Goal: Task Accomplishment & Management: Manage account settings

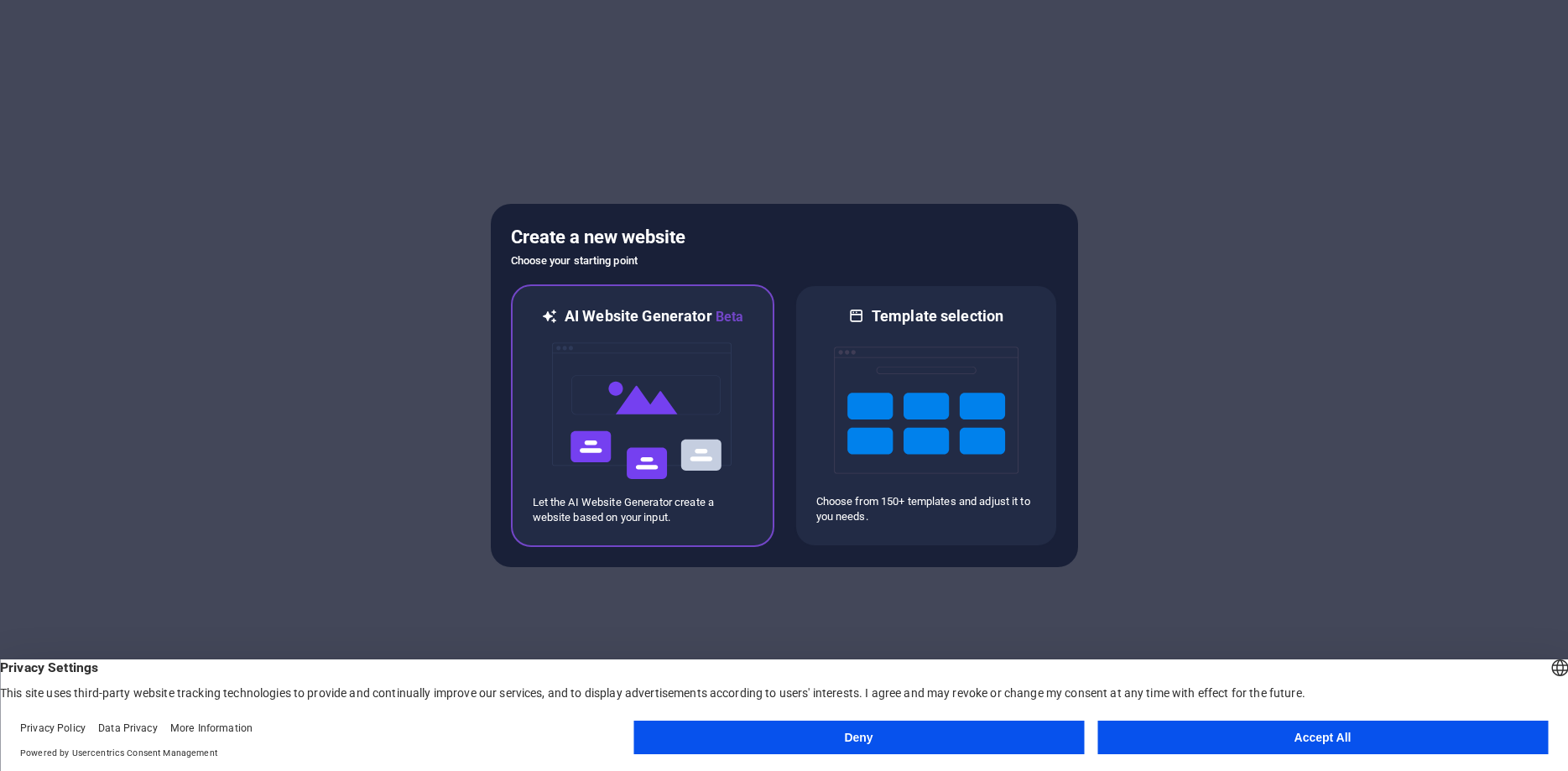
click at [733, 327] on img at bounding box center [643, 411] width 185 height 168
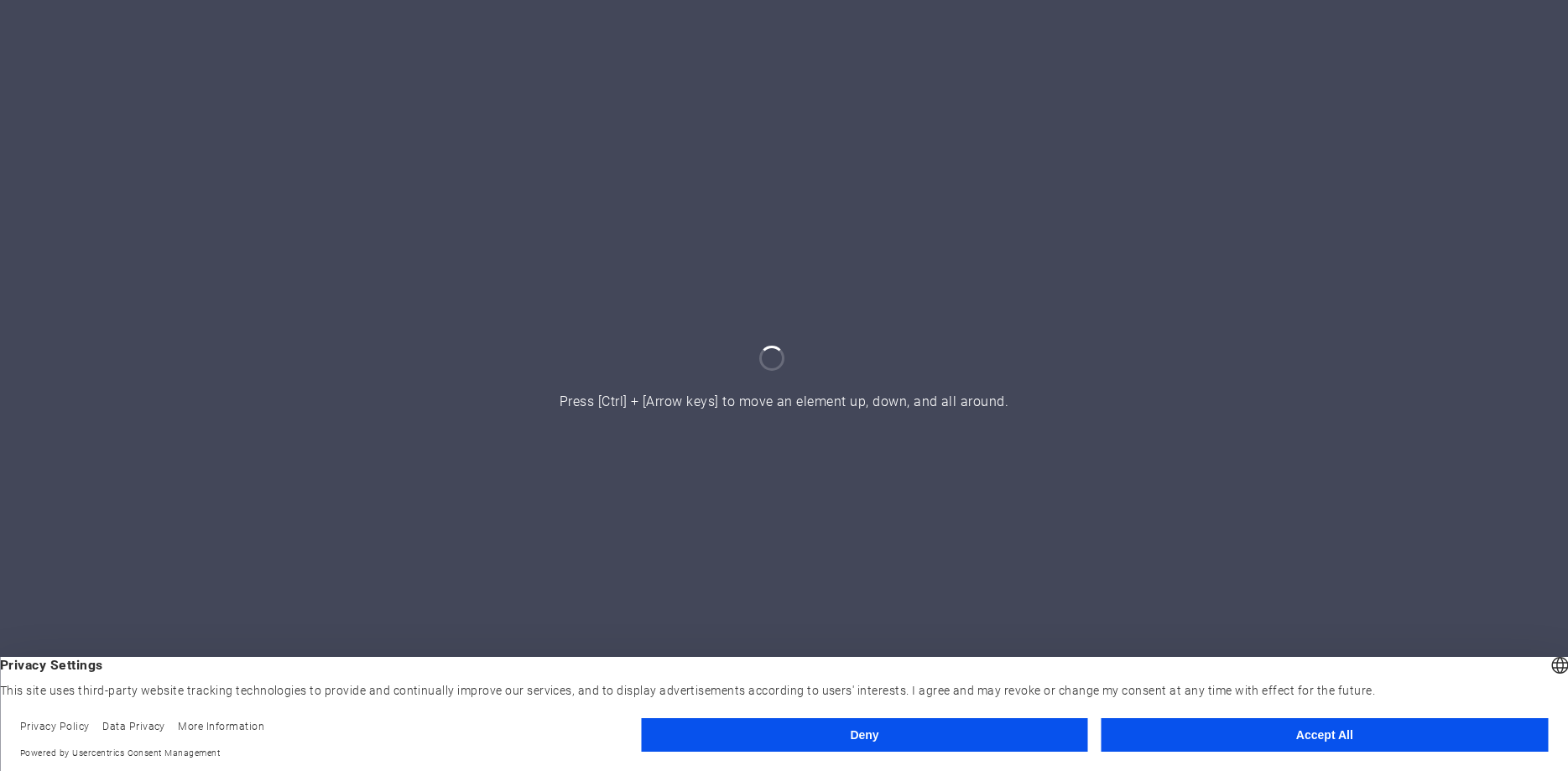
click at [1221, 728] on button "Accept All" at bounding box center [1325, 735] width 446 height 34
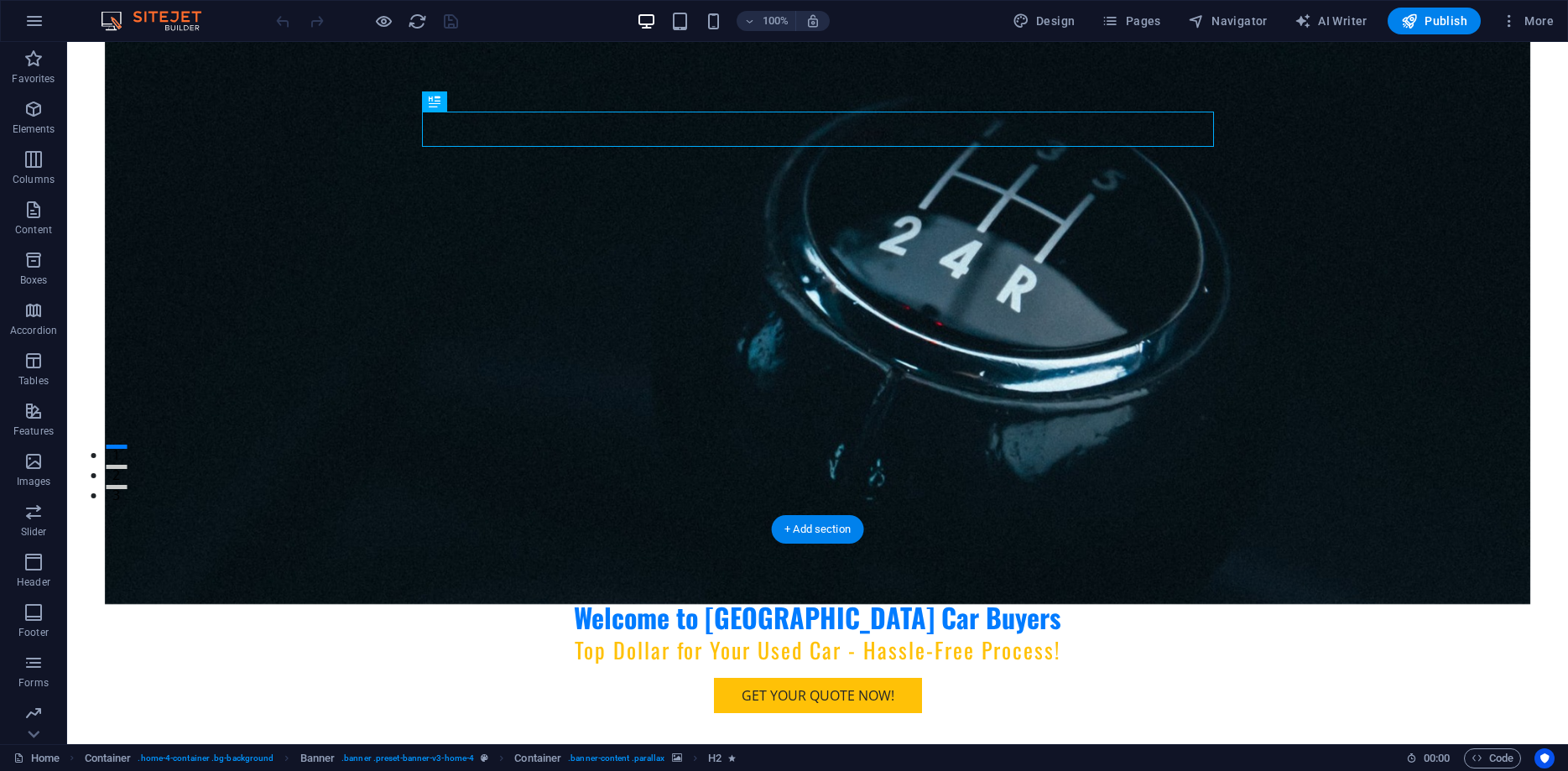
scroll to position [513, 0]
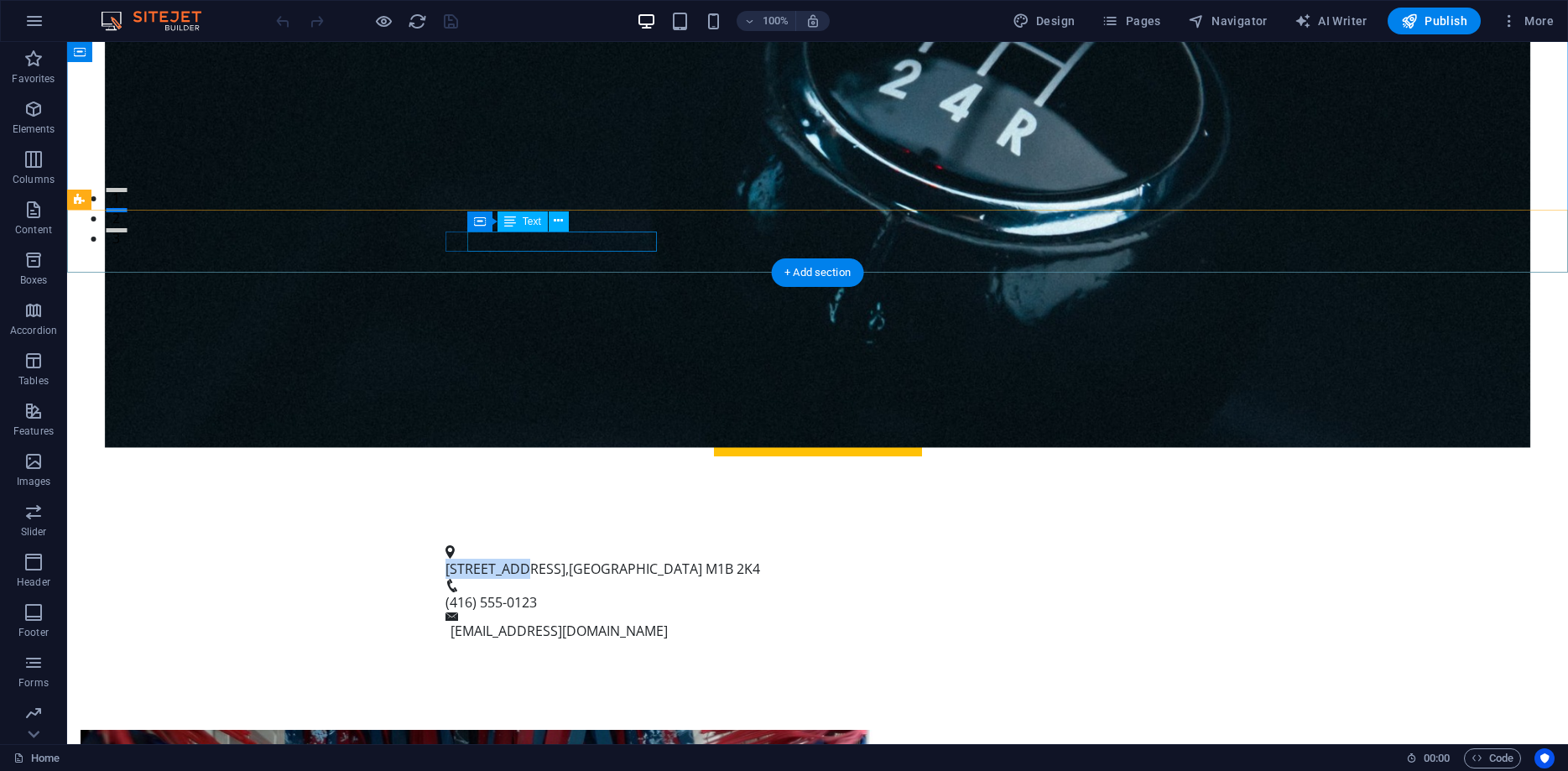
drag, startPoint x: 467, startPoint y: 240, endPoint x: 540, endPoint y: 239, distance: 73.0
click at [540, 559] on span "123 Car Ave" at bounding box center [505, 568] width 120 height 19
click at [529, 559] on span "123 Car Ave" at bounding box center [505, 568] width 120 height 19
click at [539, 559] on span "123 Car Ave" at bounding box center [505, 568] width 120 height 19
click at [537, 559] on span "123 Car Ave" at bounding box center [505, 568] width 120 height 19
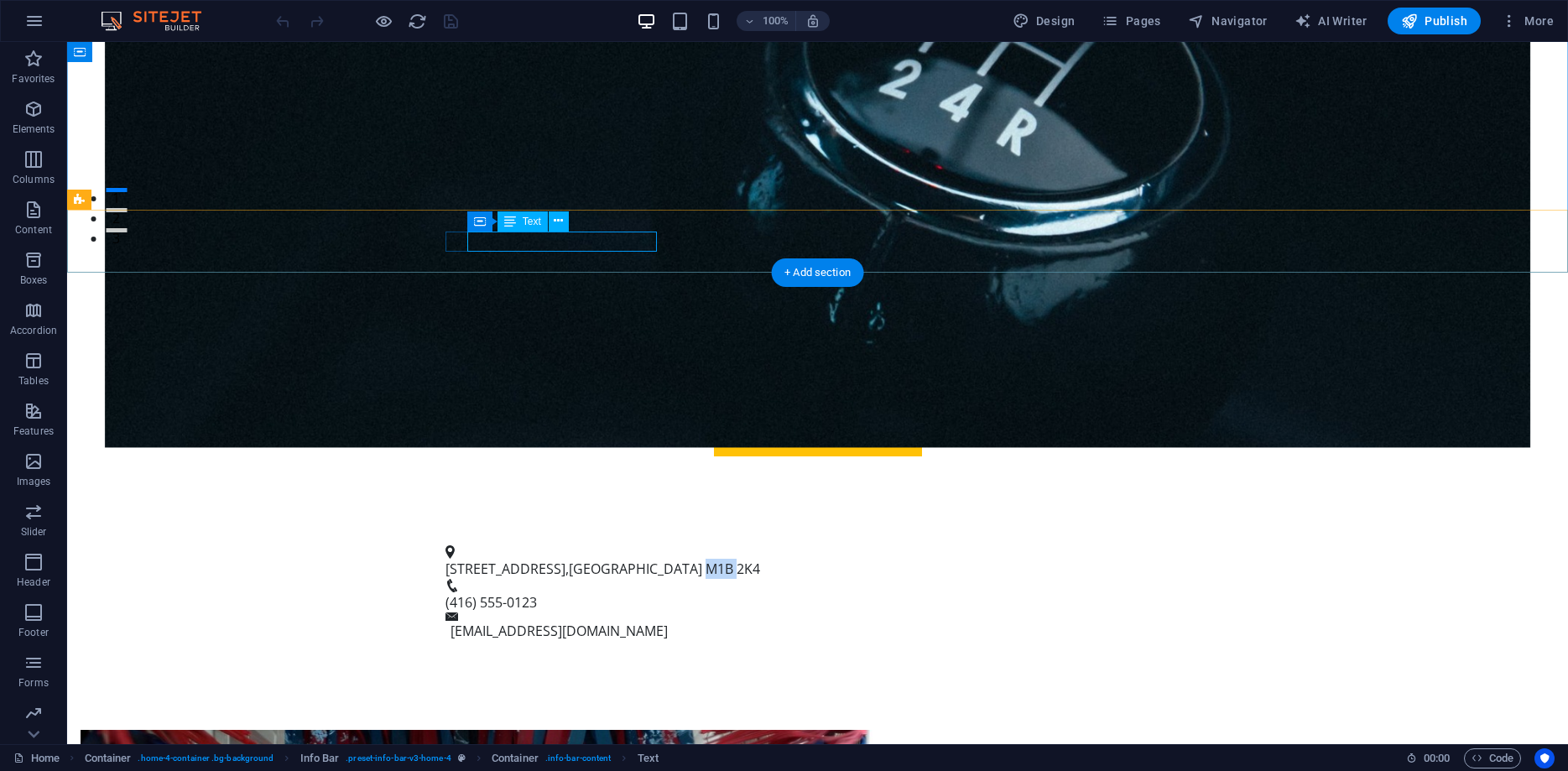
click at [537, 559] on span "123 Car Ave" at bounding box center [505, 568] width 120 height 19
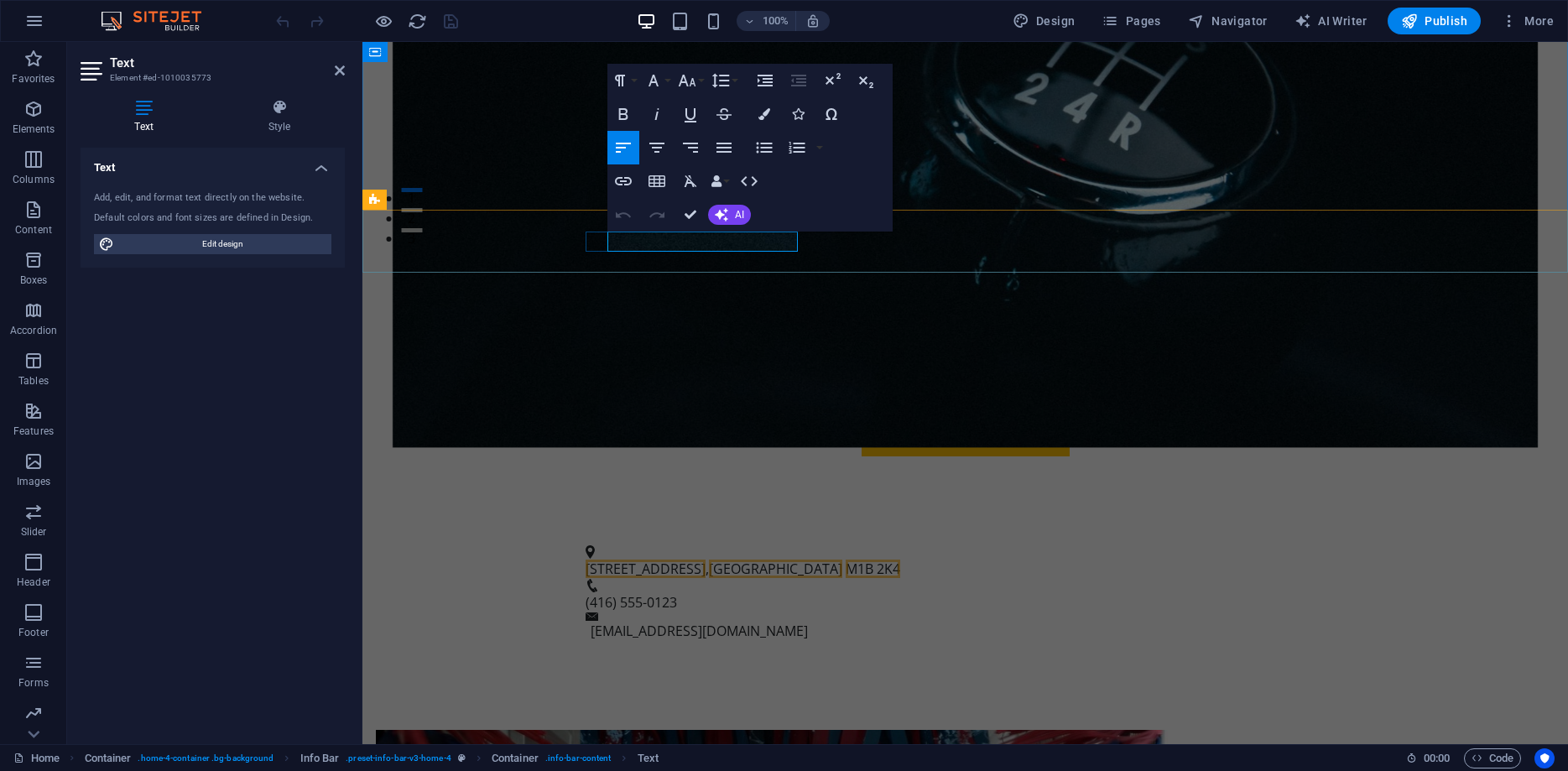
click at [677, 559] on span "123 Car Ave" at bounding box center [645, 568] width 120 height 19
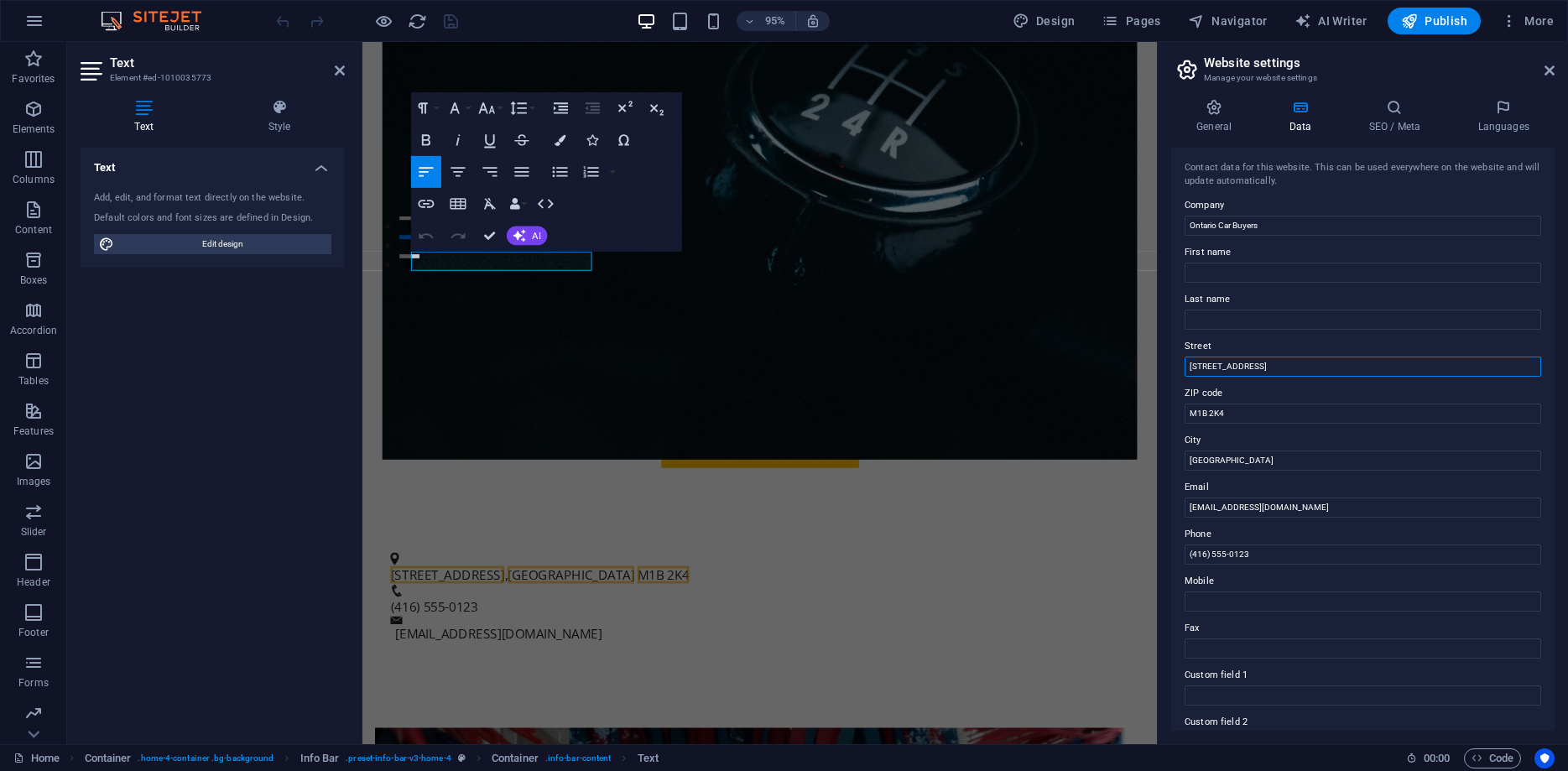
drag, startPoint x: 1292, startPoint y: 373, endPoint x: 1180, endPoint y: 377, distance: 112.1
click at [1180, 377] on div "Contact data for this website. This can be used everywhere on the website and w…" at bounding box center [1363, 439] width 383 height 583
drag, startPoint x: 1267, startPoint y: 366, endPoint x: 1186, endPoint y: 365, distance: 81.0
click at [1186, 365] on input "123 Car Ave" at bounding box center [1363, 366] width 357 height 20
type input "Fenmar Drive"
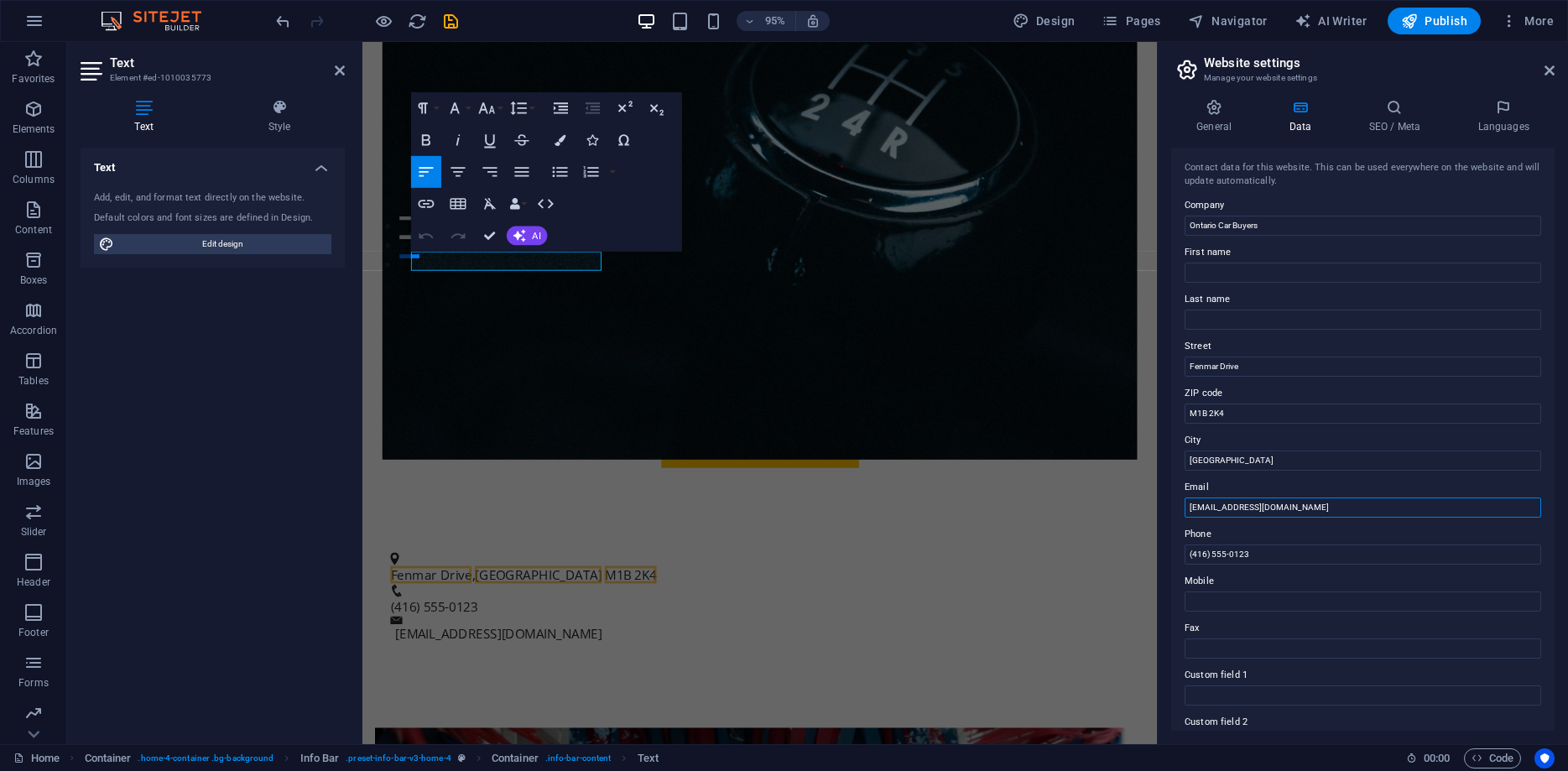
click at [1219, 509] on input "contact@ontariocarbuyers.com" at bounding box center [1363, 507] width 357 height 20
type input "sales@ontariocarbuyers.com"
drag, startPoint x: 1270, startPoint y: 557, endPoint x: 1124, endPoint y: 541, distance: 146.9
click at [1185, 544] on input "(416) 555-0123" at bounding box center [1363, 554] width 357 height 20
type input "437-295-3700"
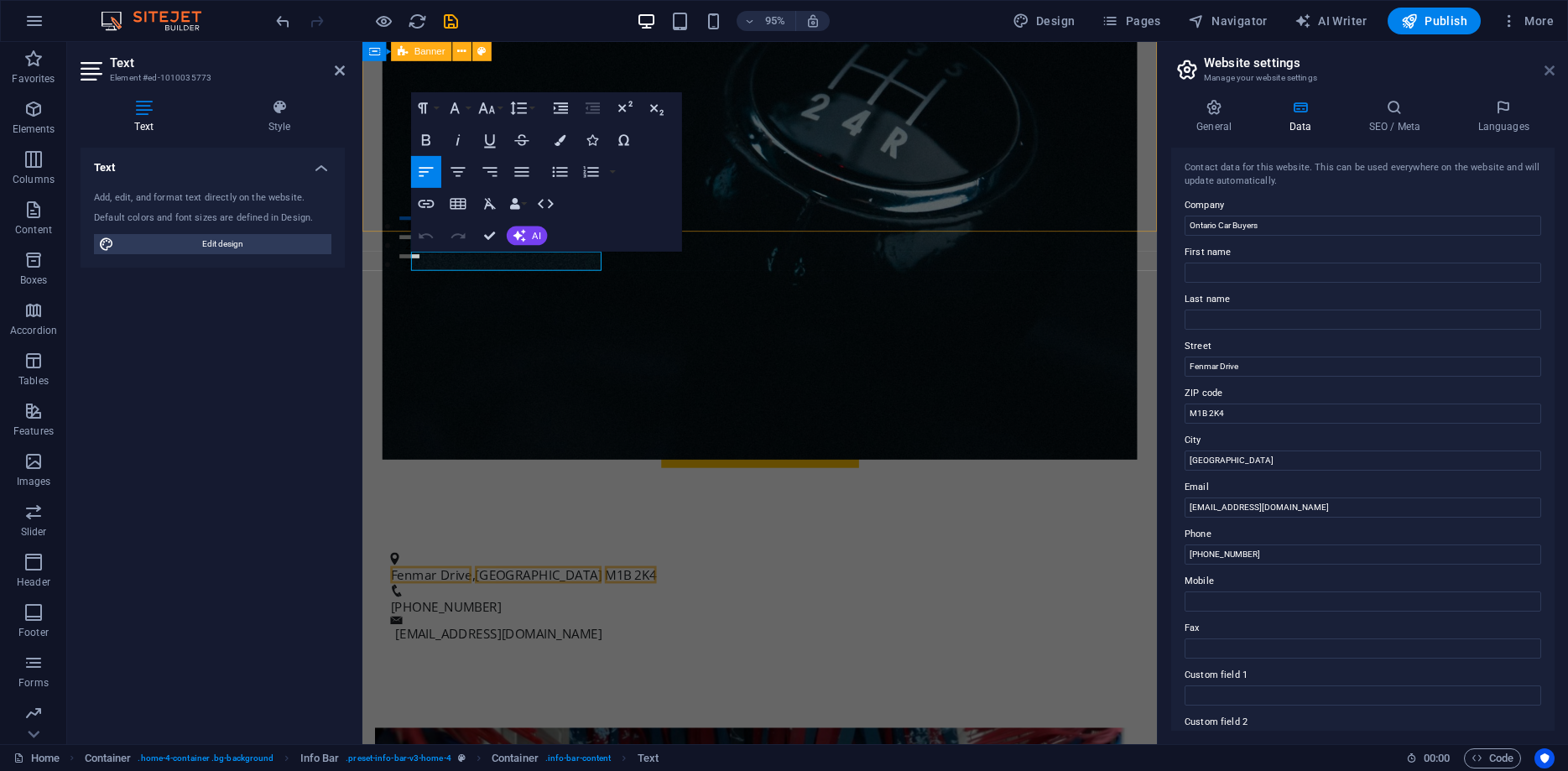
click at [1551, 67] on icon at bounding box center [1549, 70] width 10 height 13
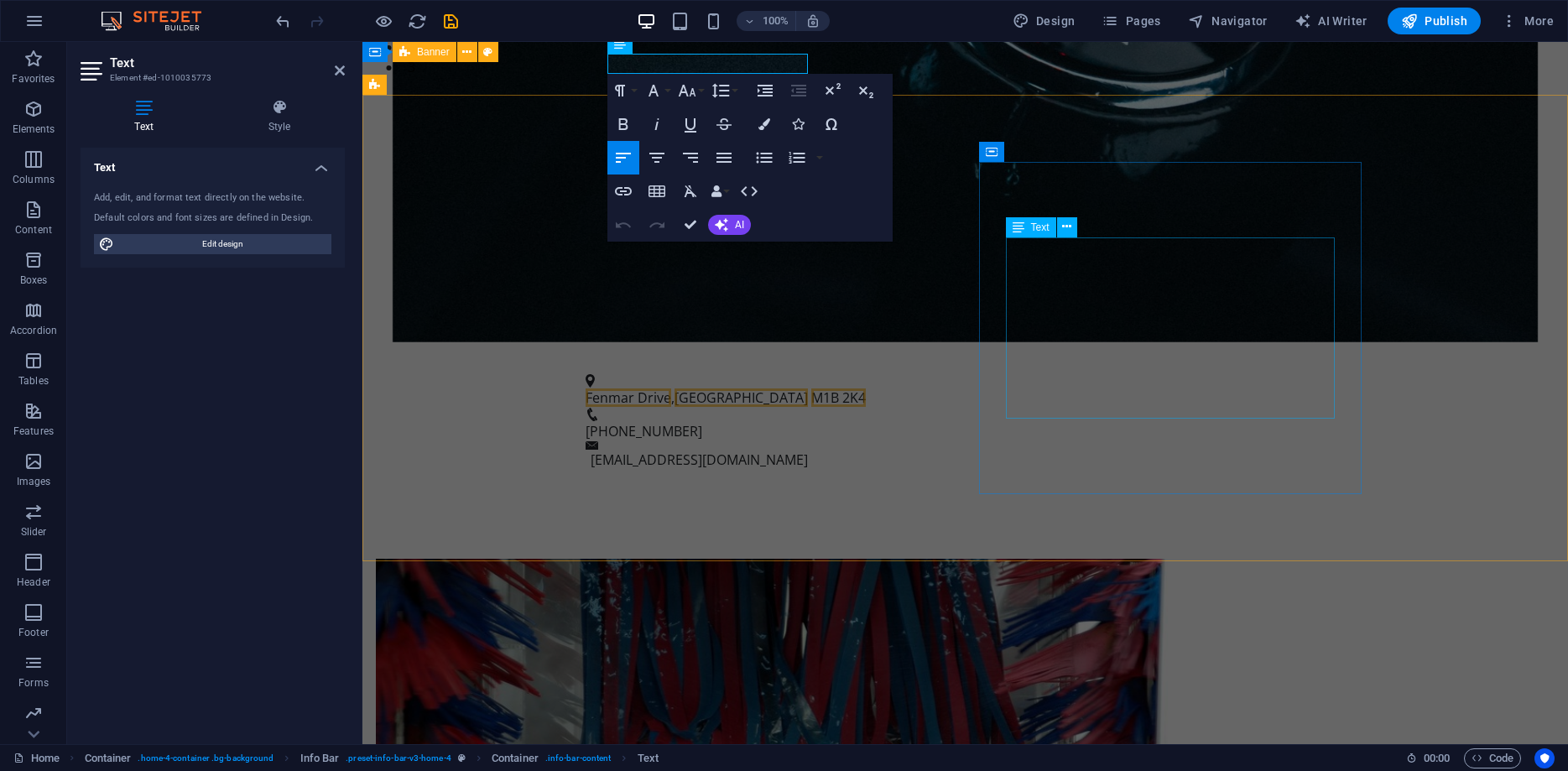
scroll to position [1027, 0]
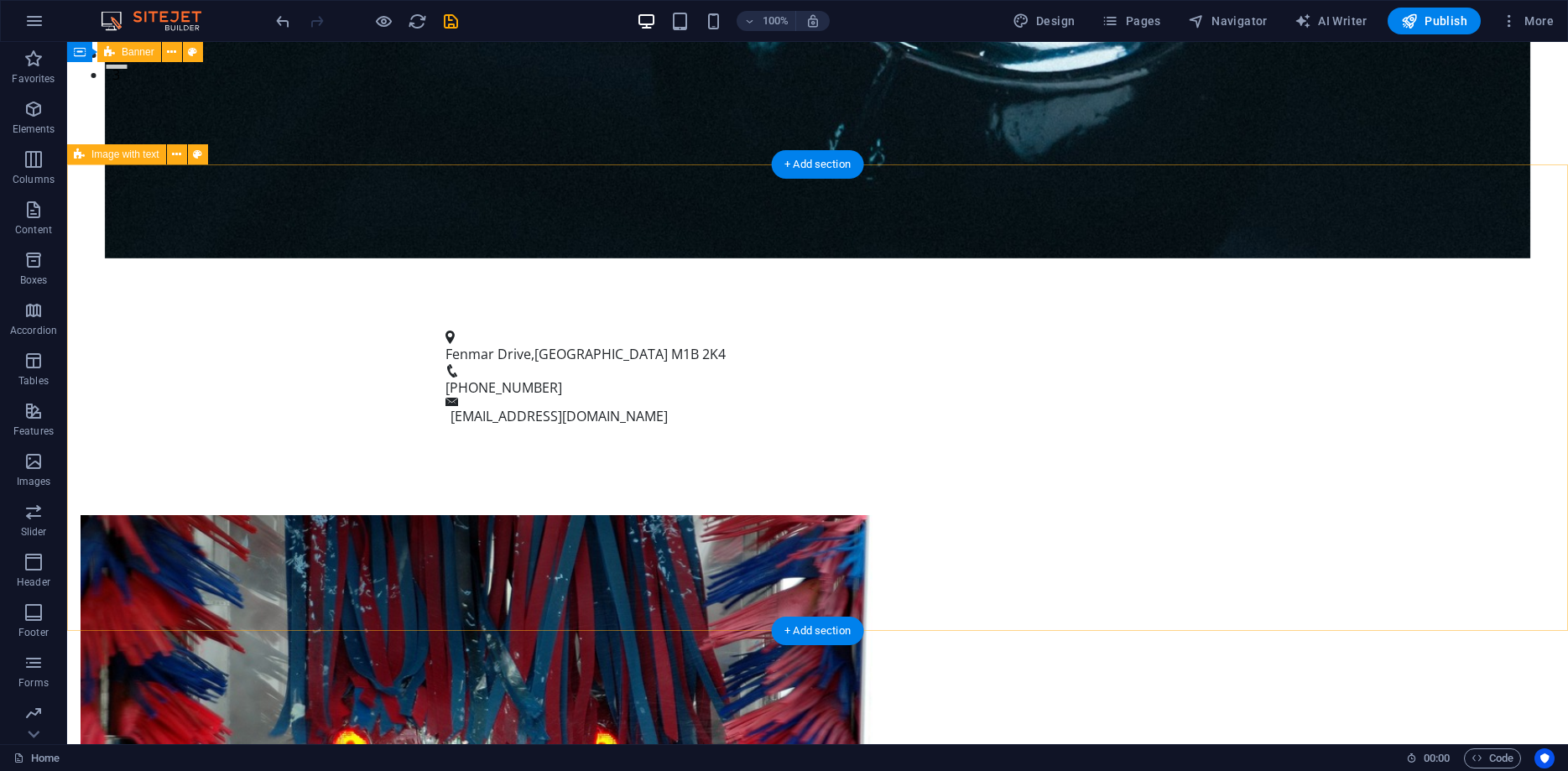
scroll to position [1048, 0]
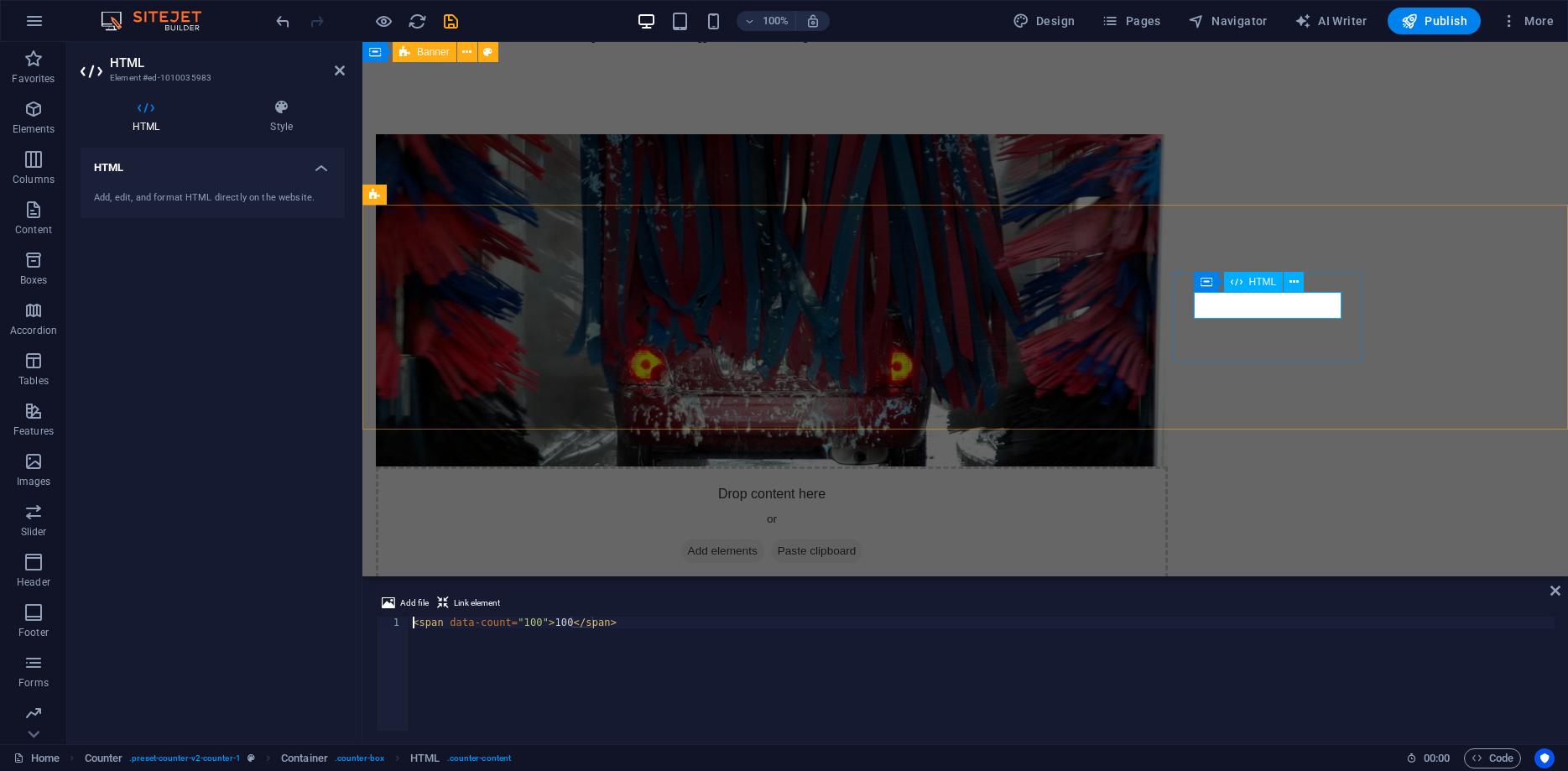
click at [1297, 285] on icon at bounding box center [1294, 283] width 9 height 18
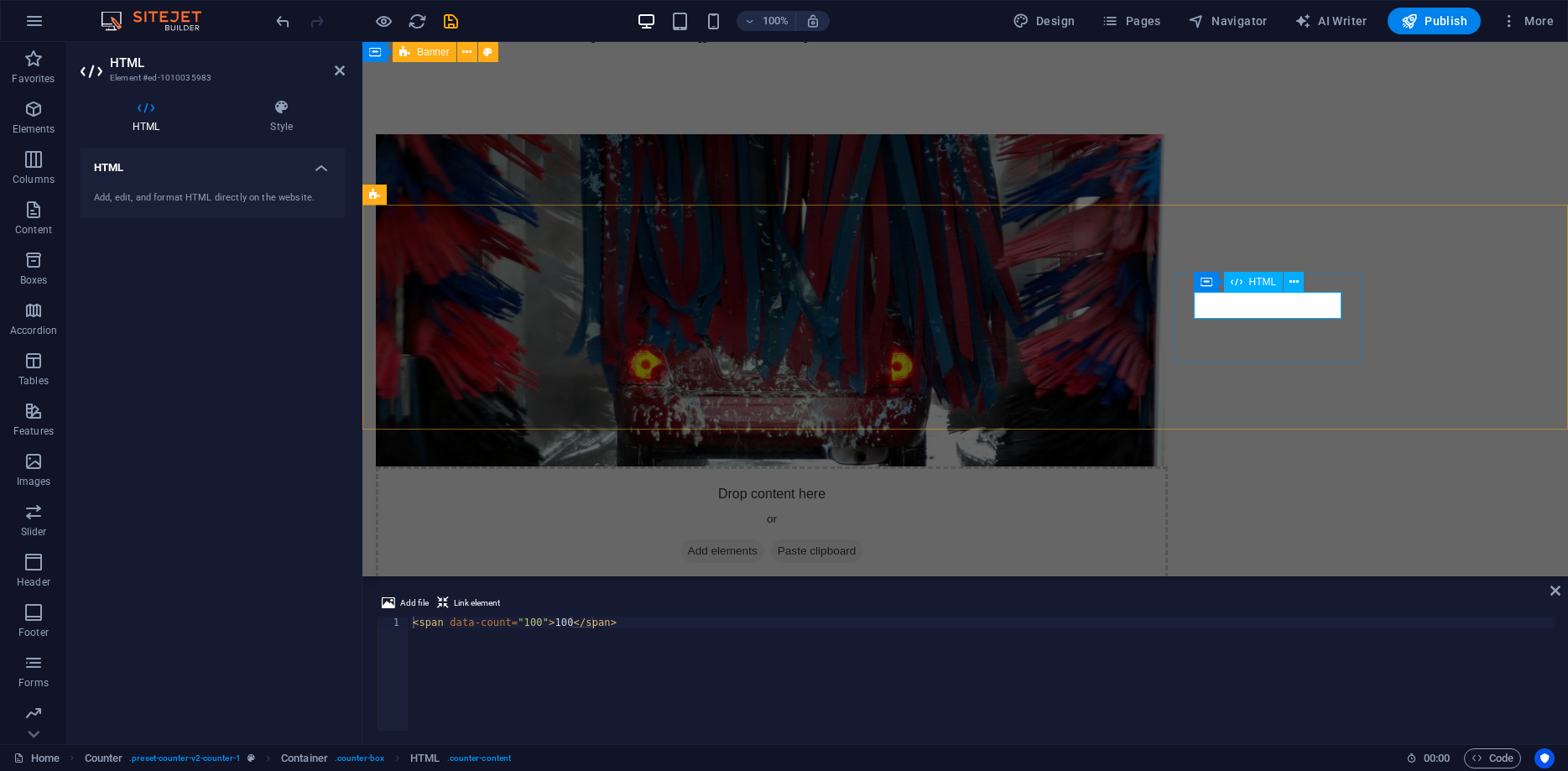
drag, startPoint x: 561, startPoint y: 622, endPoint x: 543, endPoint y: 622, distance: 18.0
click at [543, 622] on div "< span data-count = "100" > 100 </ span >" at bounding box center [982, 685] width 1146 height 138
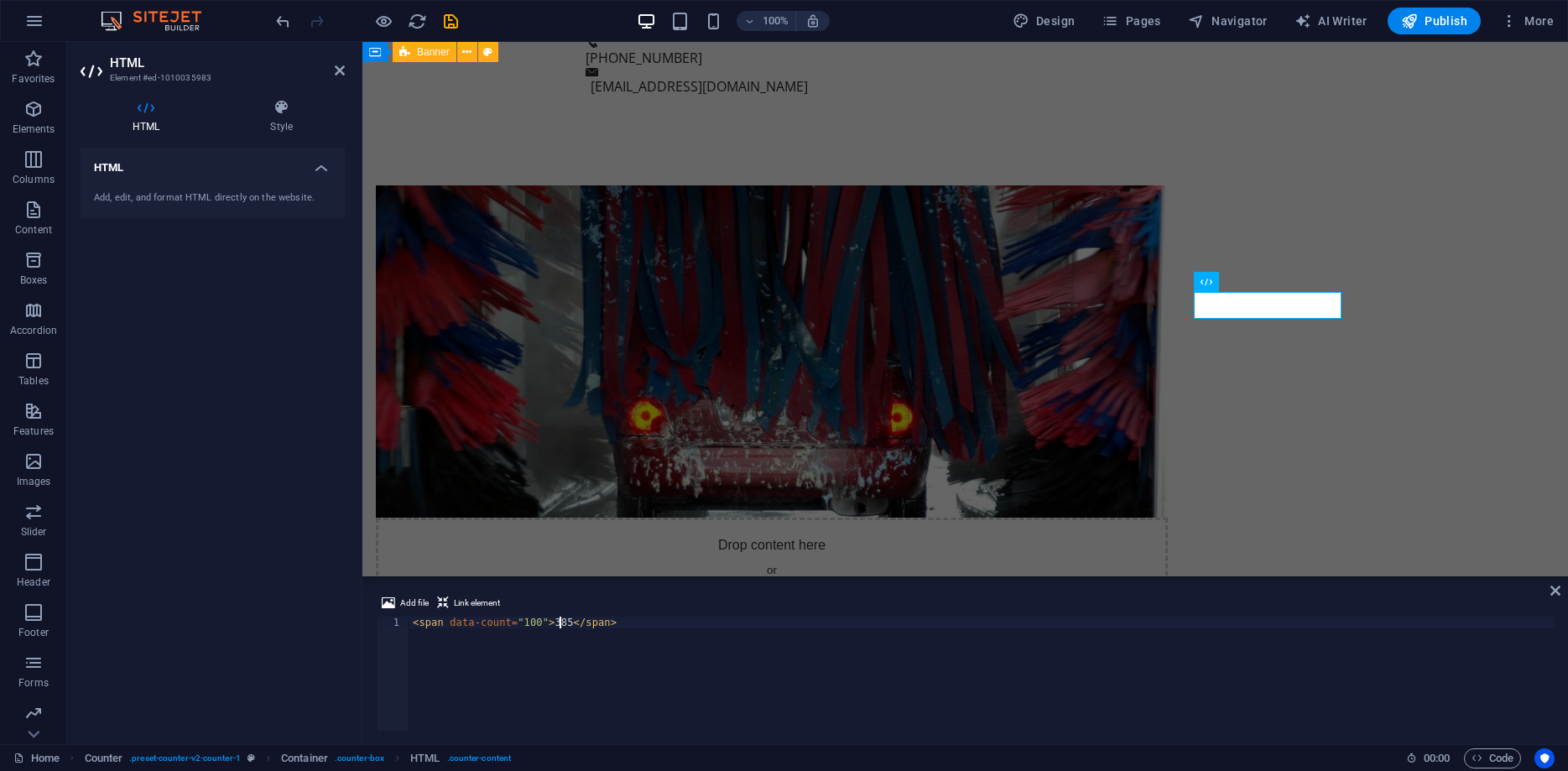
scroll to position [0, 12]
click at [527, 627] on div "< span data-count = "100" > 3859 </ span >" at bounding box center [982, 685] width 1146 height 138
type textarea "<span data-count="3859">3859</span>"
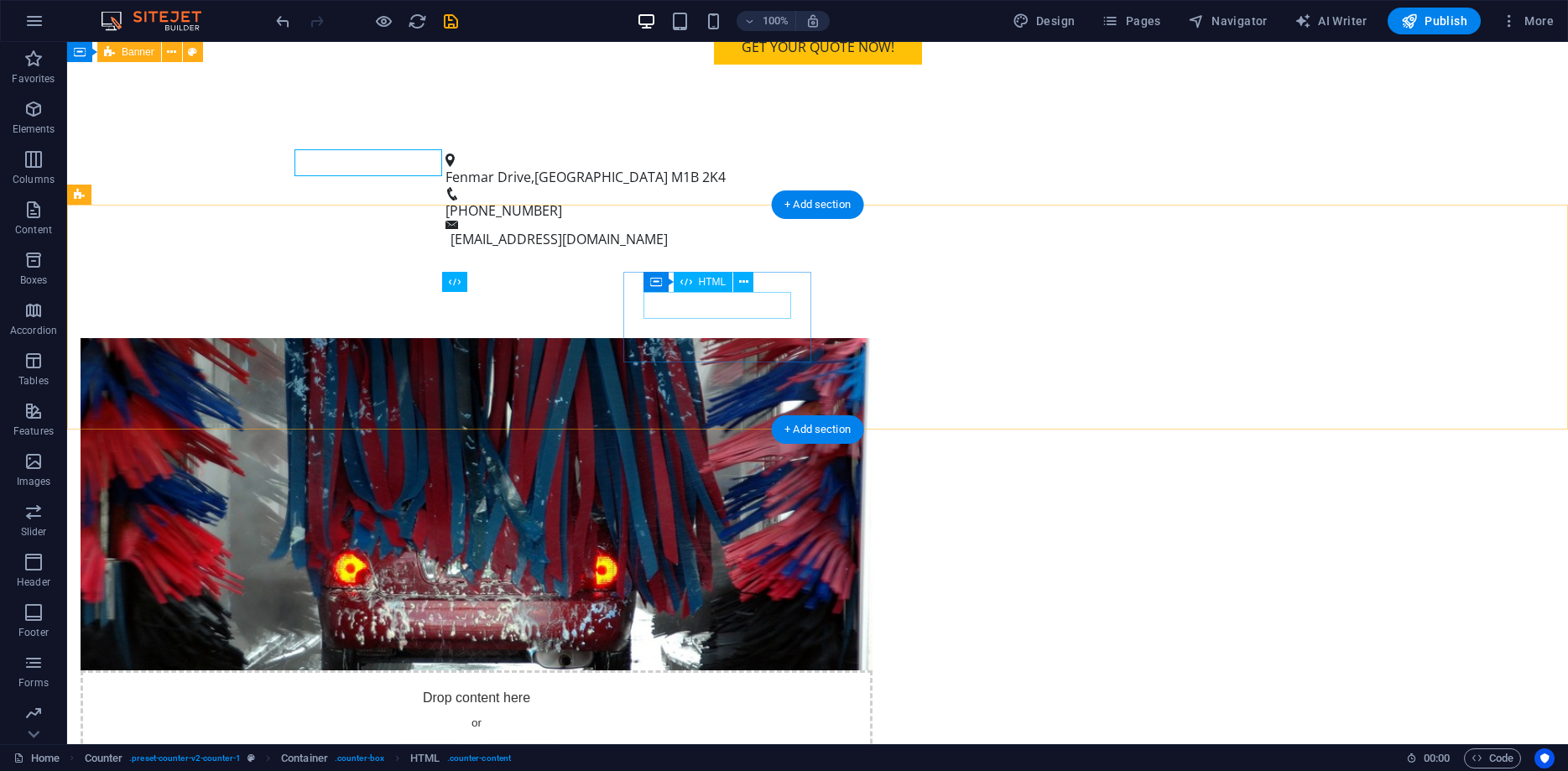
scroll to position [1048, 0]
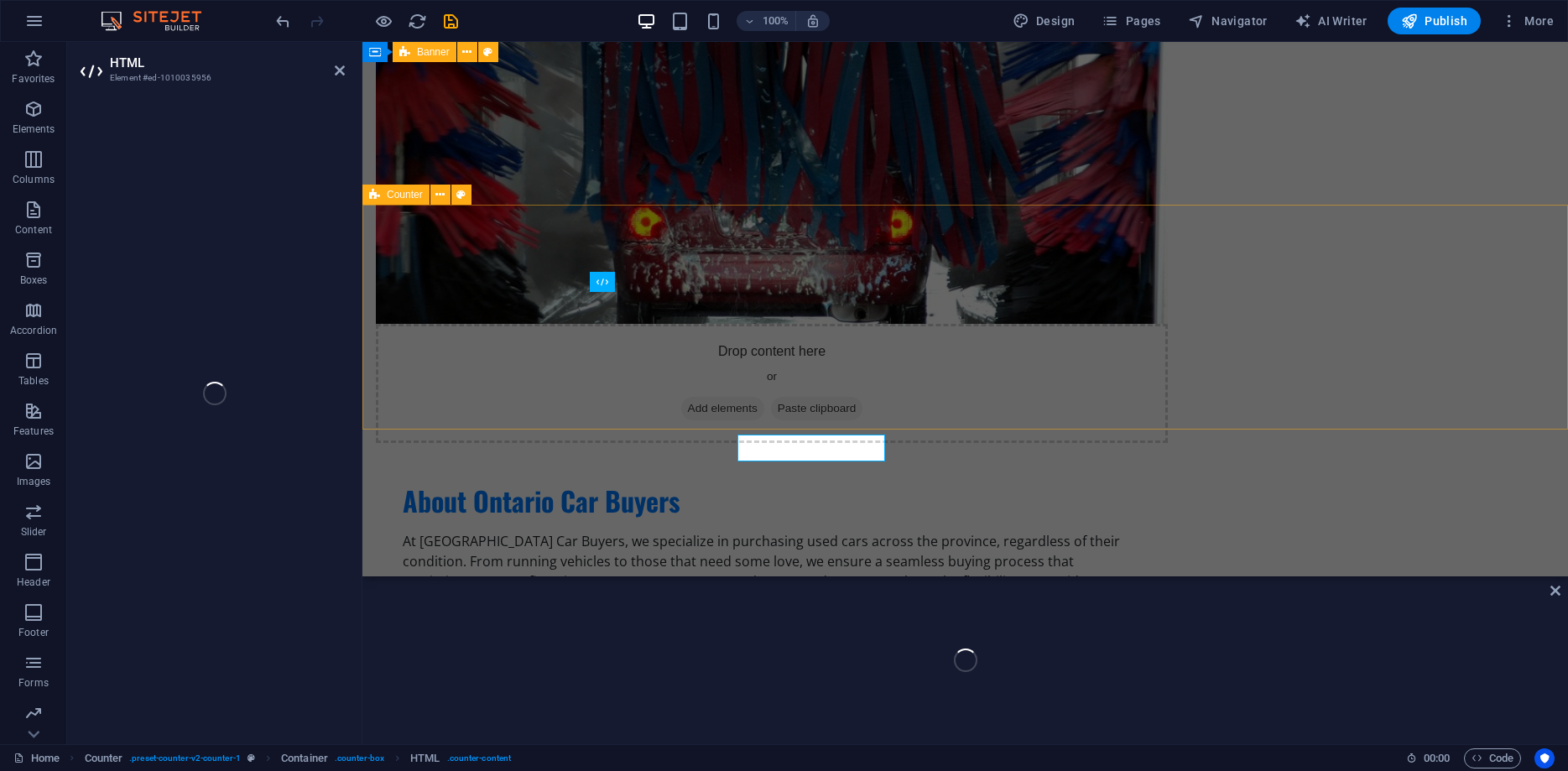
scroll to position [905, 0]
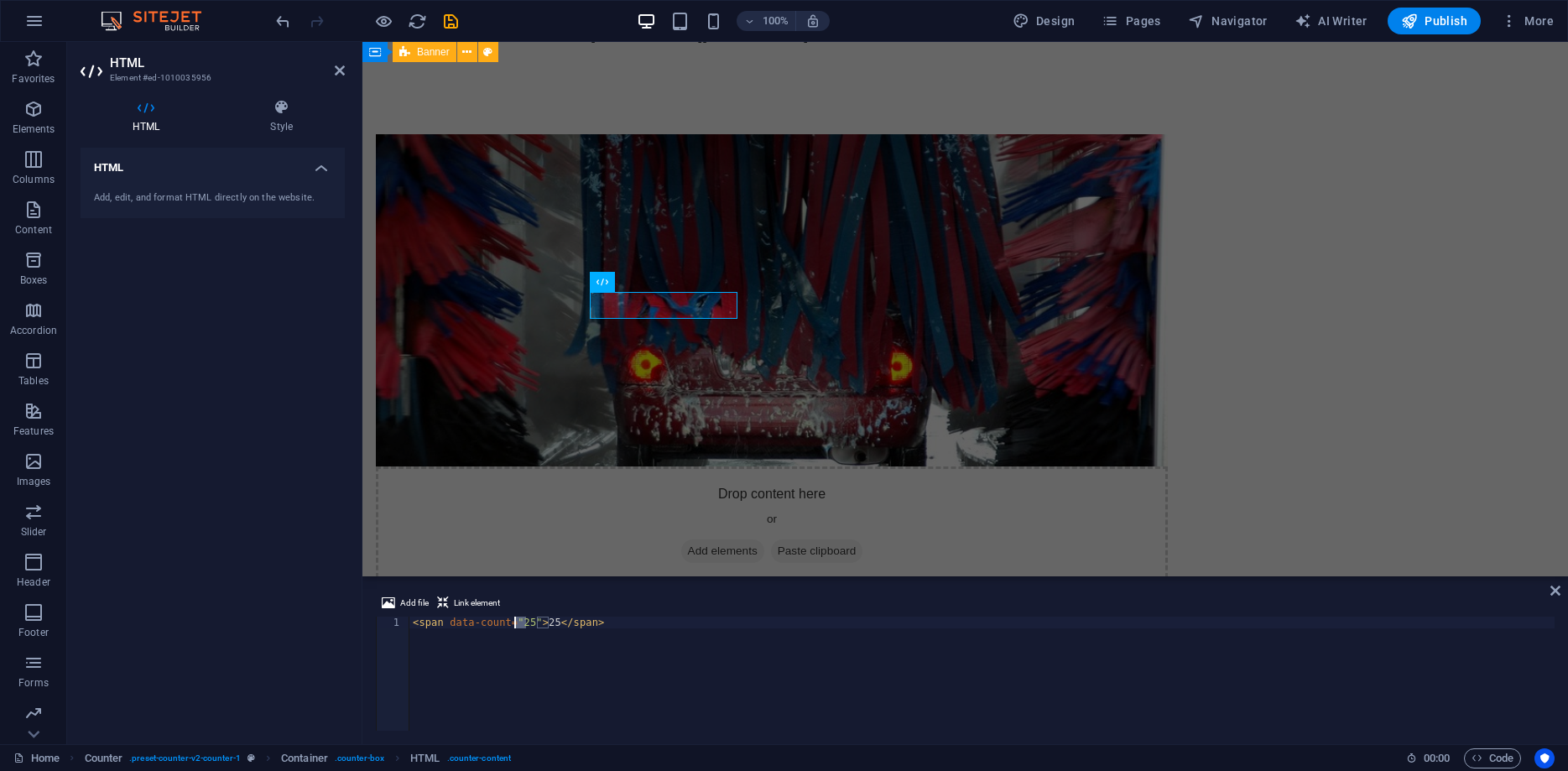
drag, startPoint x: 524, startPoint y: 624, endPoint x: 522, endPoint y: 632, distance: 8.2
click at [514, 626] on div "< span data-count = "25" > 25 </ span >" at bounding box center [982, 685] width 1146 height 138
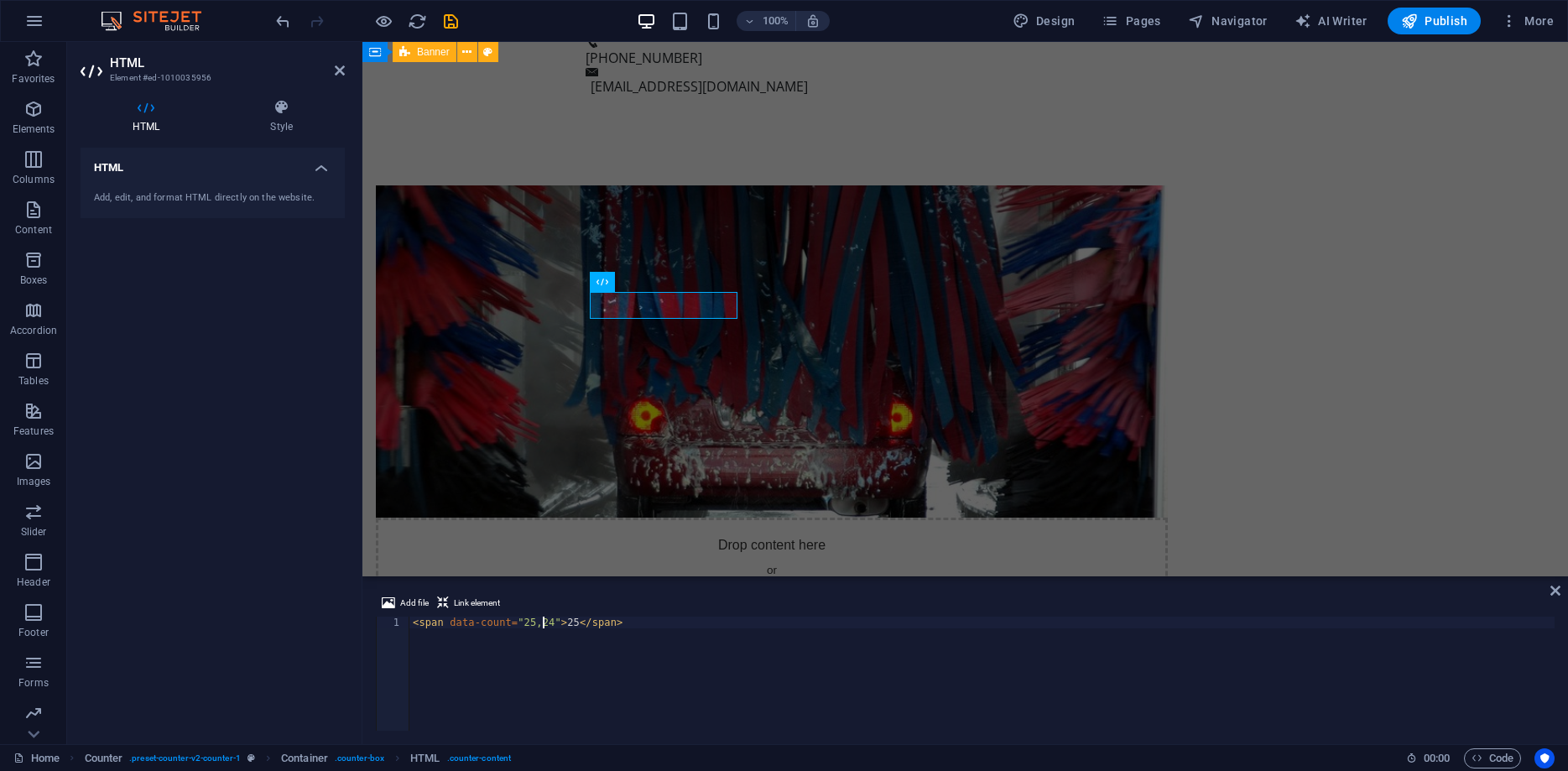
scroll to position [0, 11]
drag, startPoint x: 557, startPoint y: 621, endPoint x: 526, endPoint y: 621, distance: 31.0
click at [526, 621] on div "< span data-count = "25,000+" > 25 </ span >" at bounding box center [982, 685] width 1146 height 138
drag, startPoint x: 515, startPoint y: 621, endPoint x: 552, endPoint y: 621, distance: 37.0
click at [552, 621] on div "< span data-count = "25,000+" > 25 </ span >" at bounding box center [982, 685] width 1146 height 138
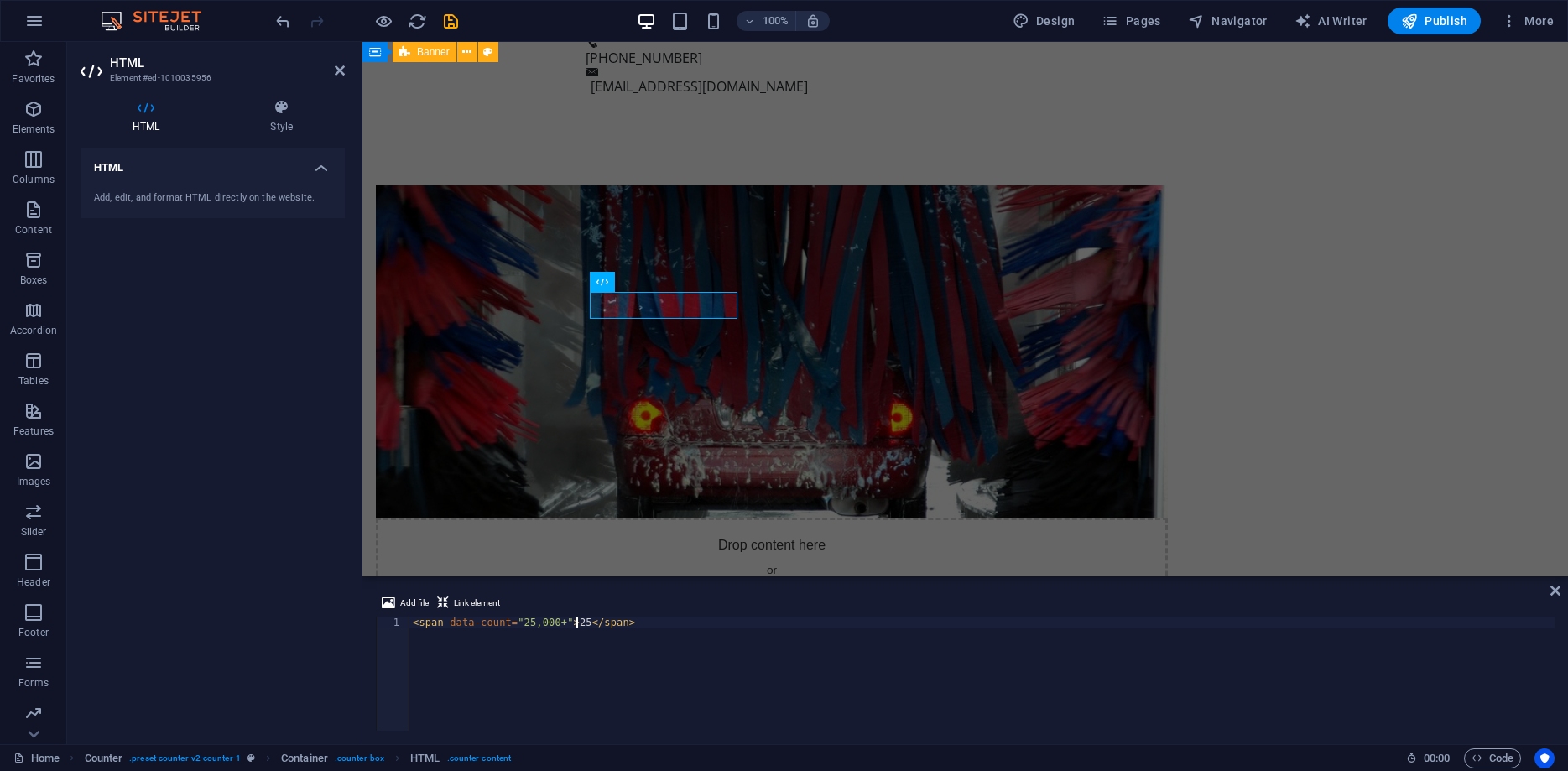
click at [575, 617] on div "< span data-count = "25,000+" > 25 </ span >" at bounding box center [982, 685] width 1146 height 138
type textarea "<span data-count="25,000+">25,000+</span>"
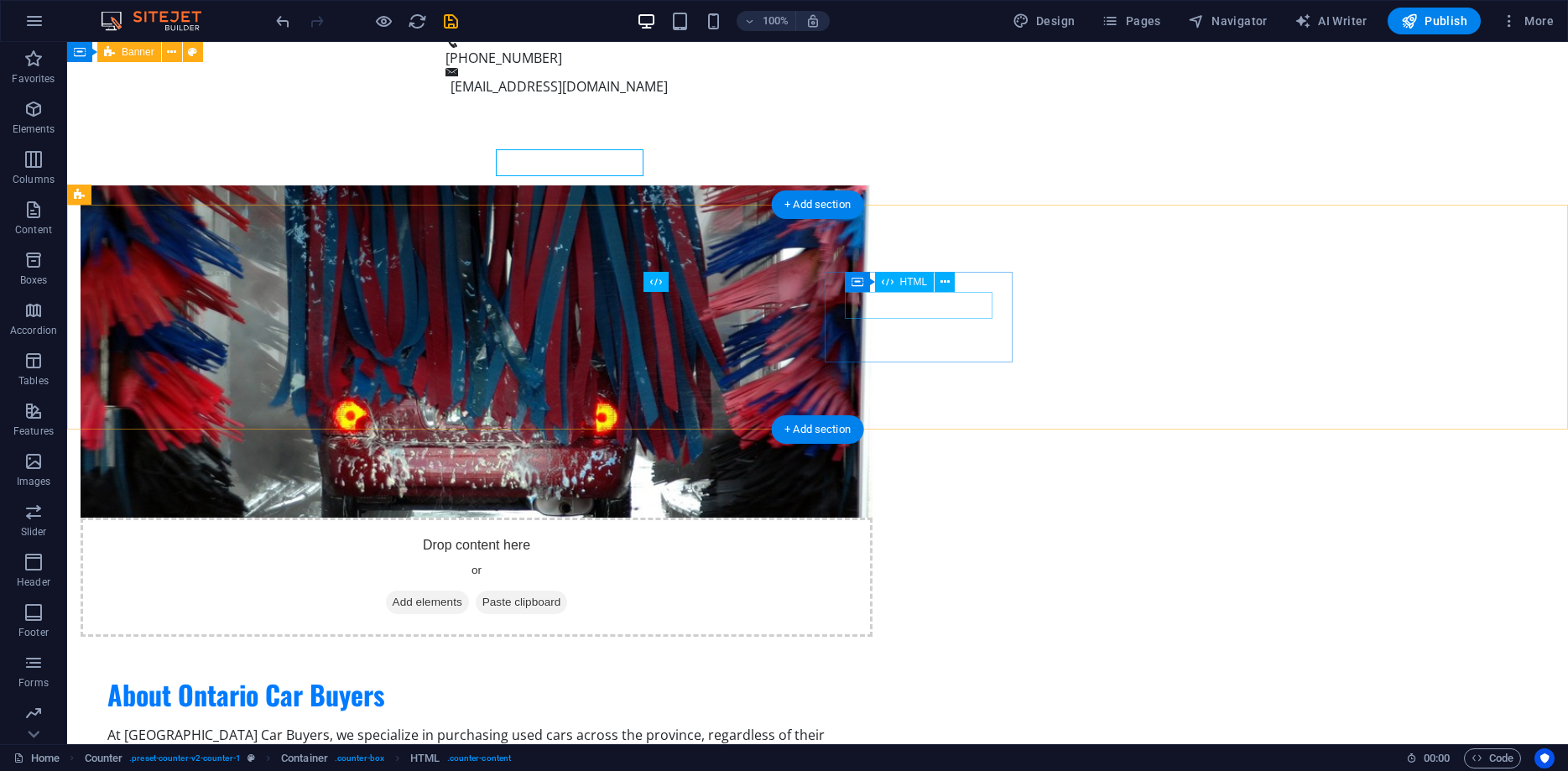
scroll to position [1048, 0]
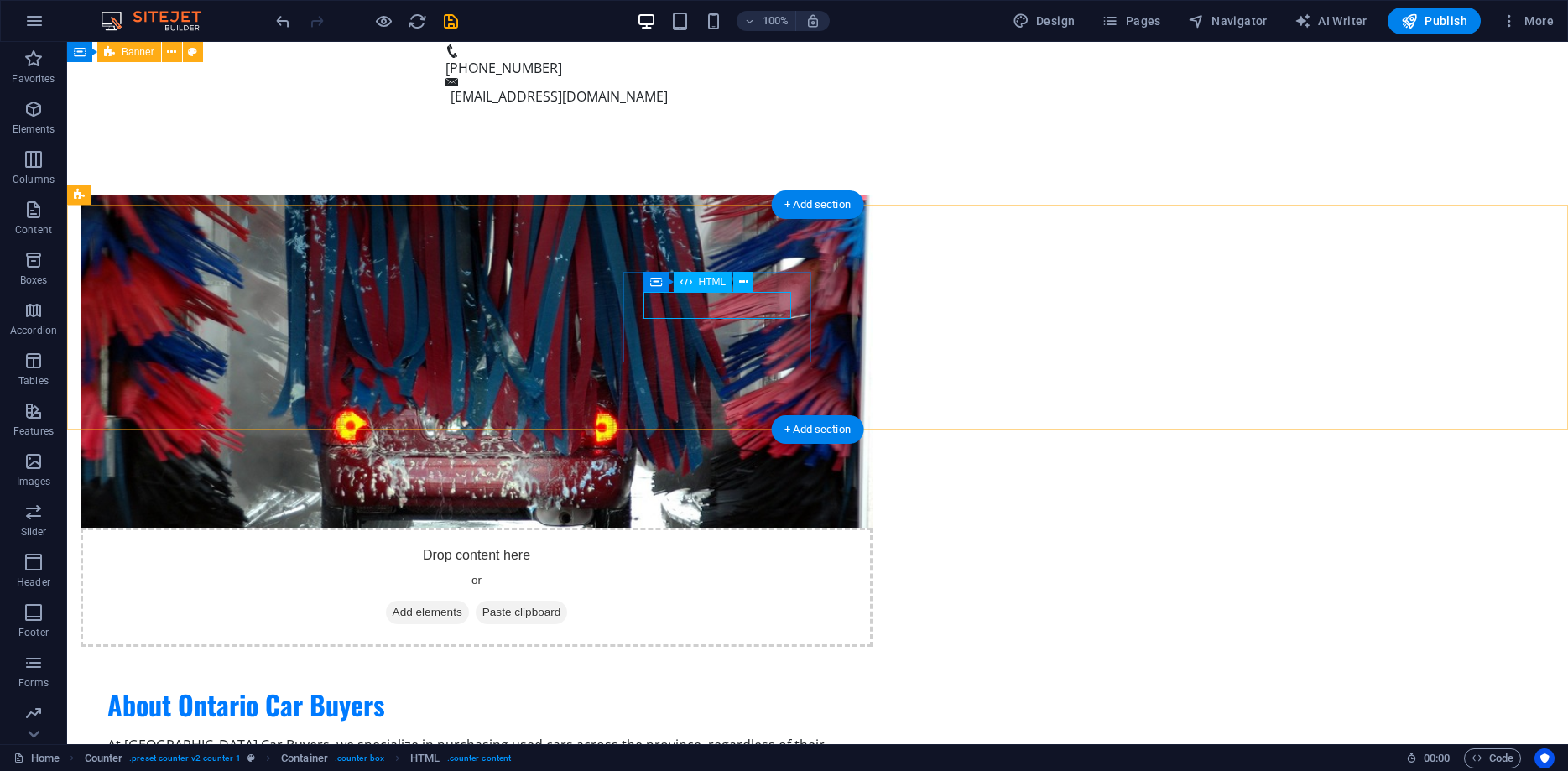
click at [742, 279] on icon at bounding box center [744, 283] width 9 height 18
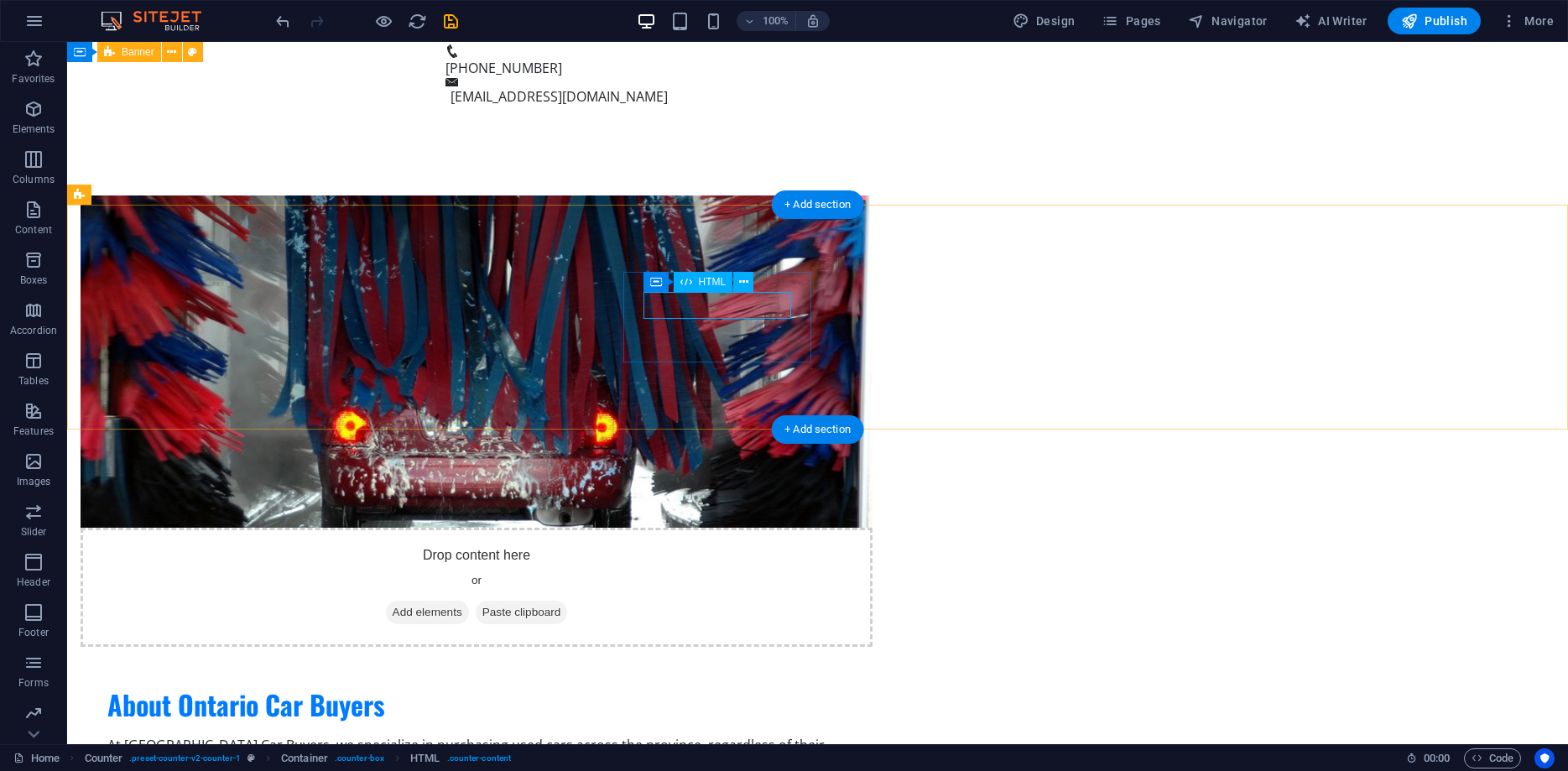
click at [747, 276] on icon at bounding box center [744, 283] width 9 height 18
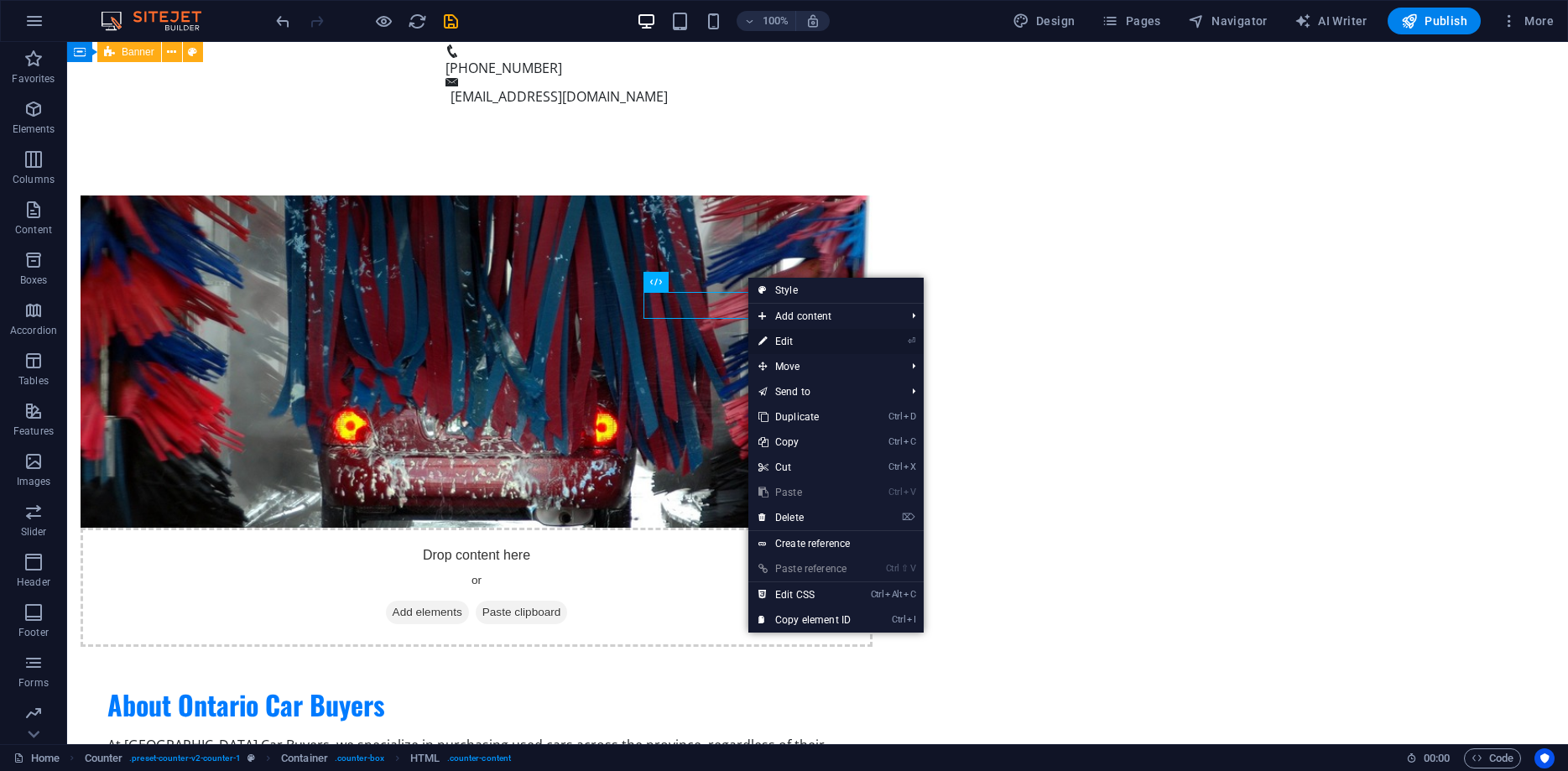
click at [791, 339] on link "⏎ Edit" at bounding box center [804, 341] width 112 height 25
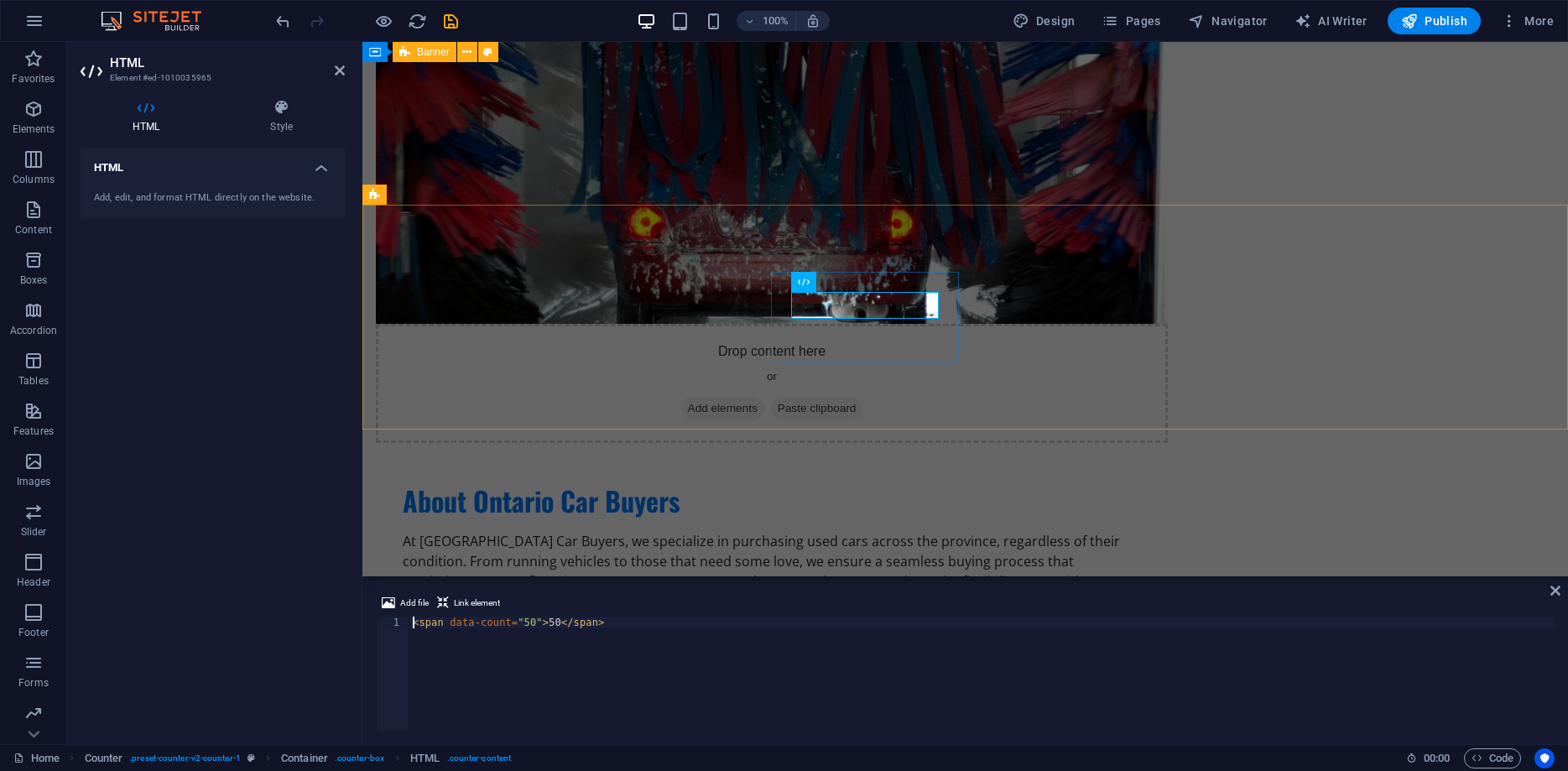
scroll to position [905, 0]
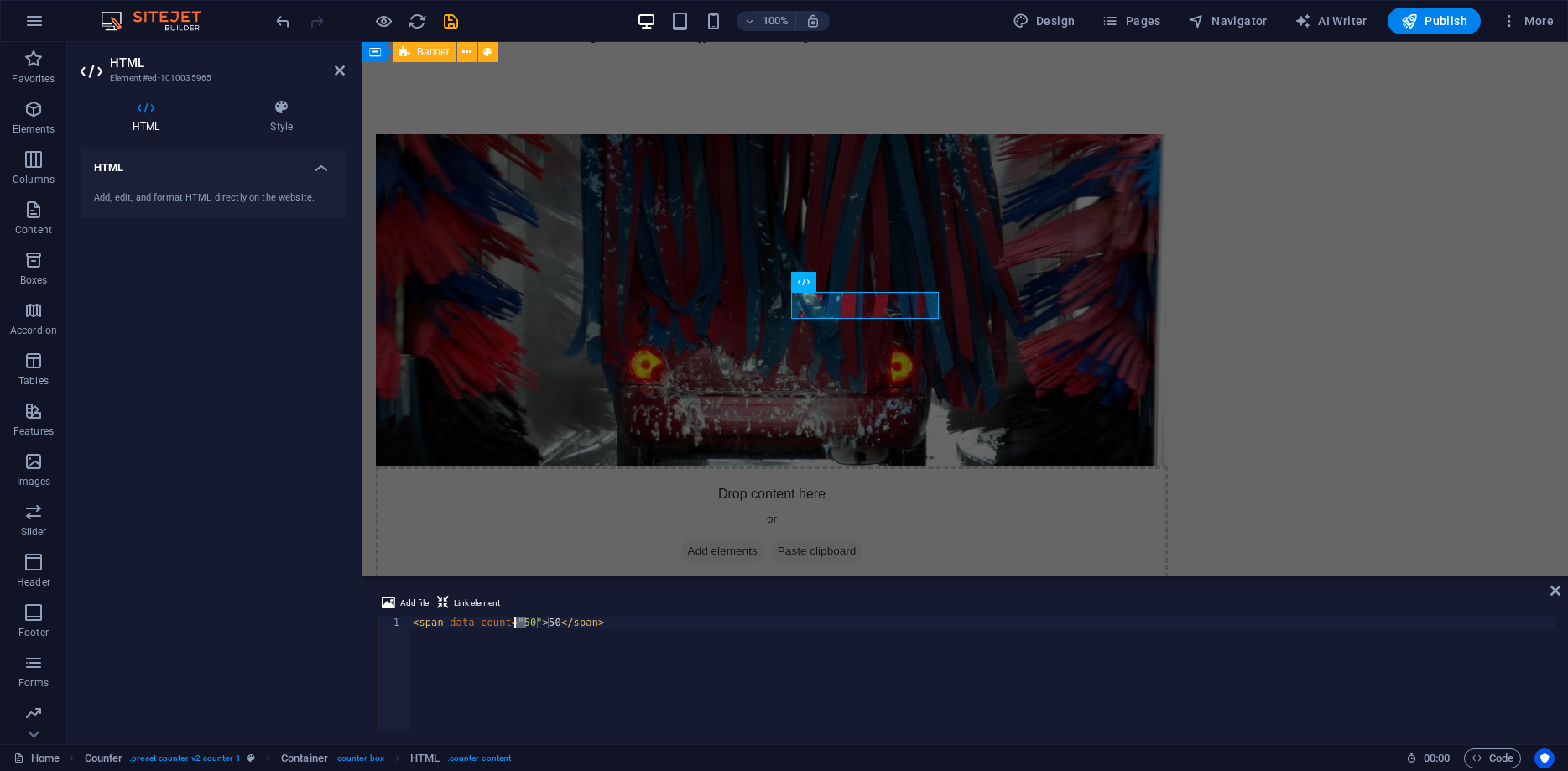
click at [516, 623] on div "< span data-count = "50" > 50 </ span >" at bounding box center [982, 685] width 1146 height 138
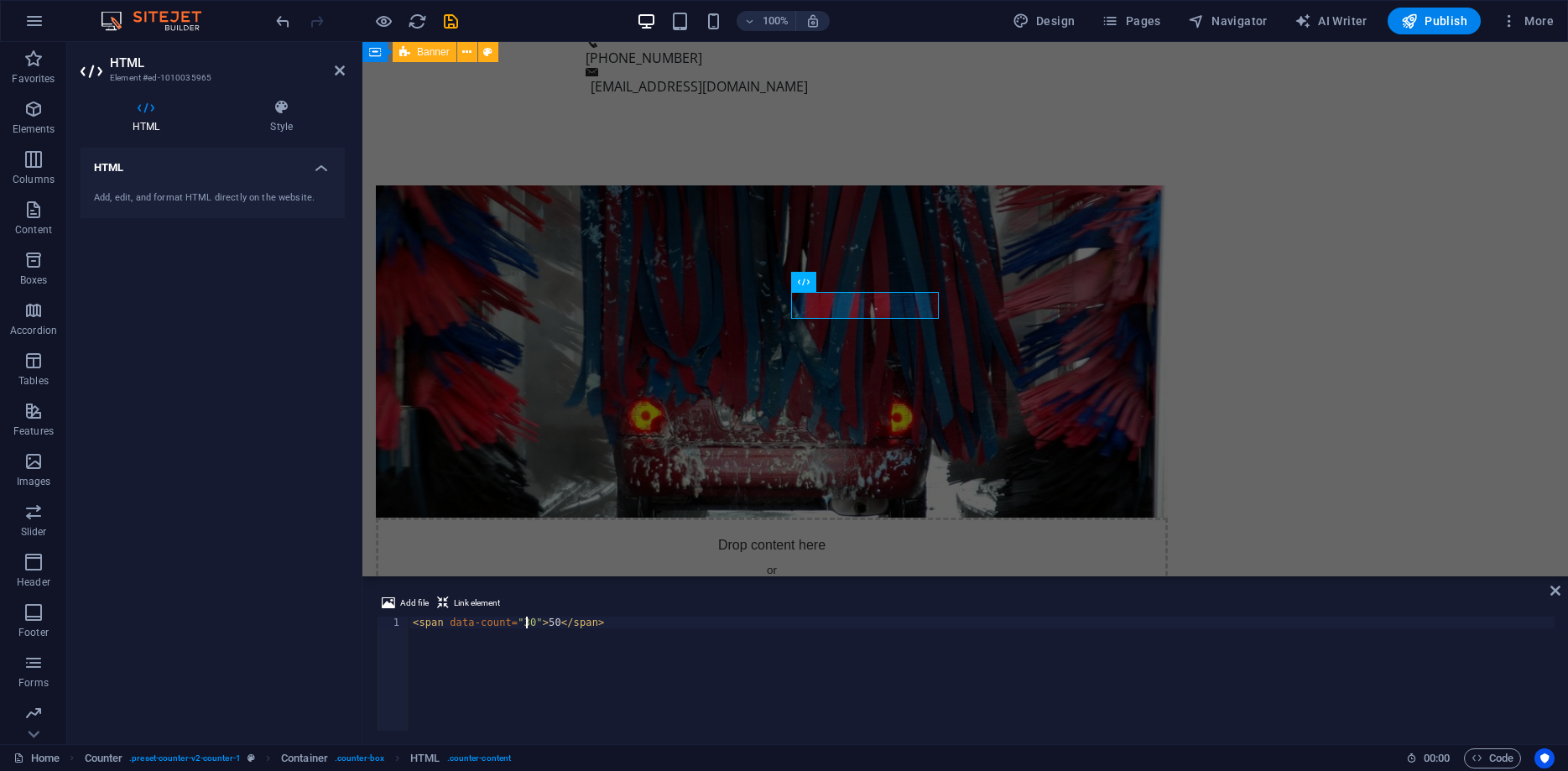
scroll to position [0, 9]
click at [545, 622] on div "< span data-count = "30+" > 50 </ span >" at bounding box center [982, 685] width 1146 height 138
type textarea "<span data-count="30+">30+</span>"
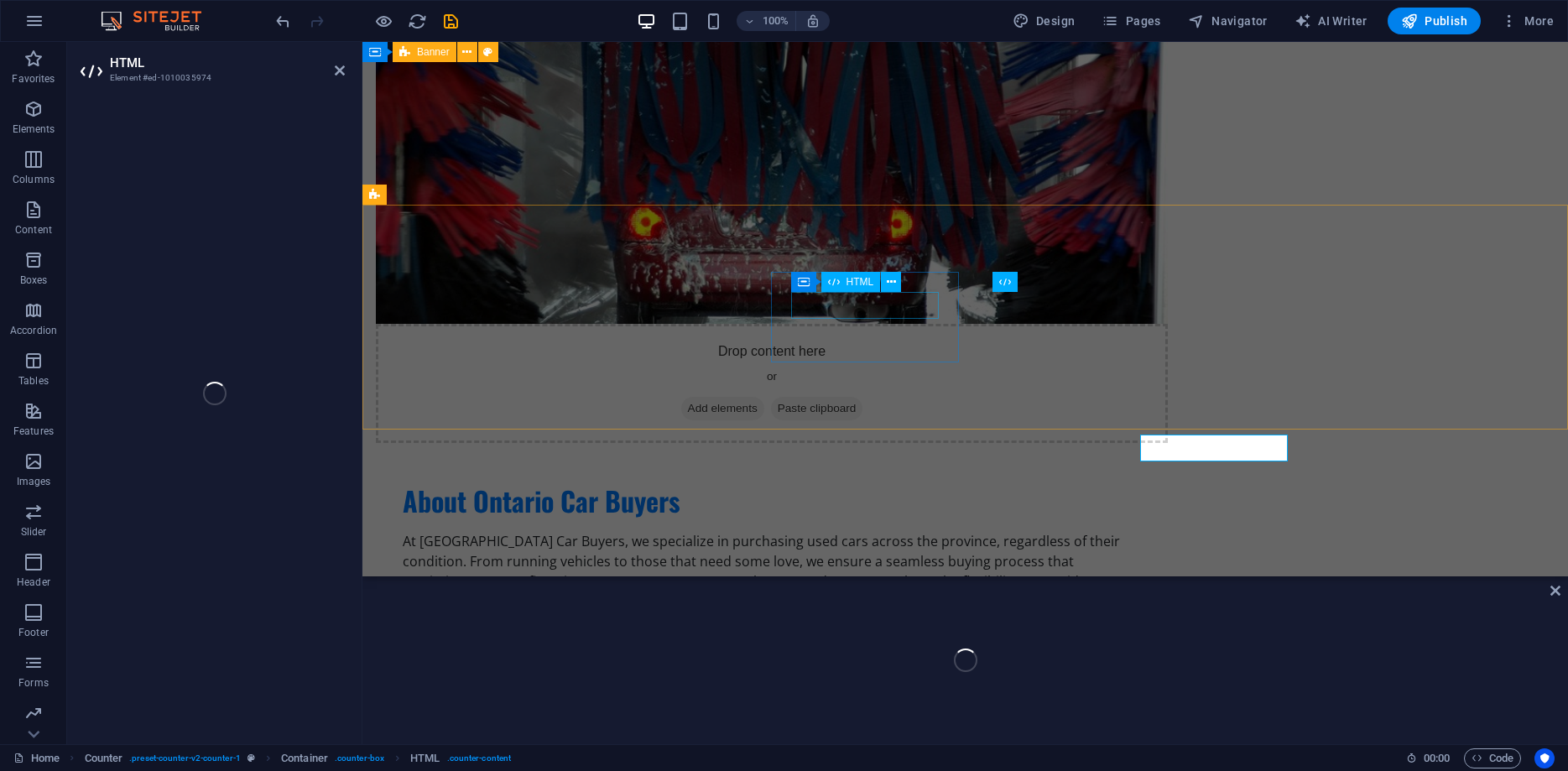
scroll to position [905, 0]
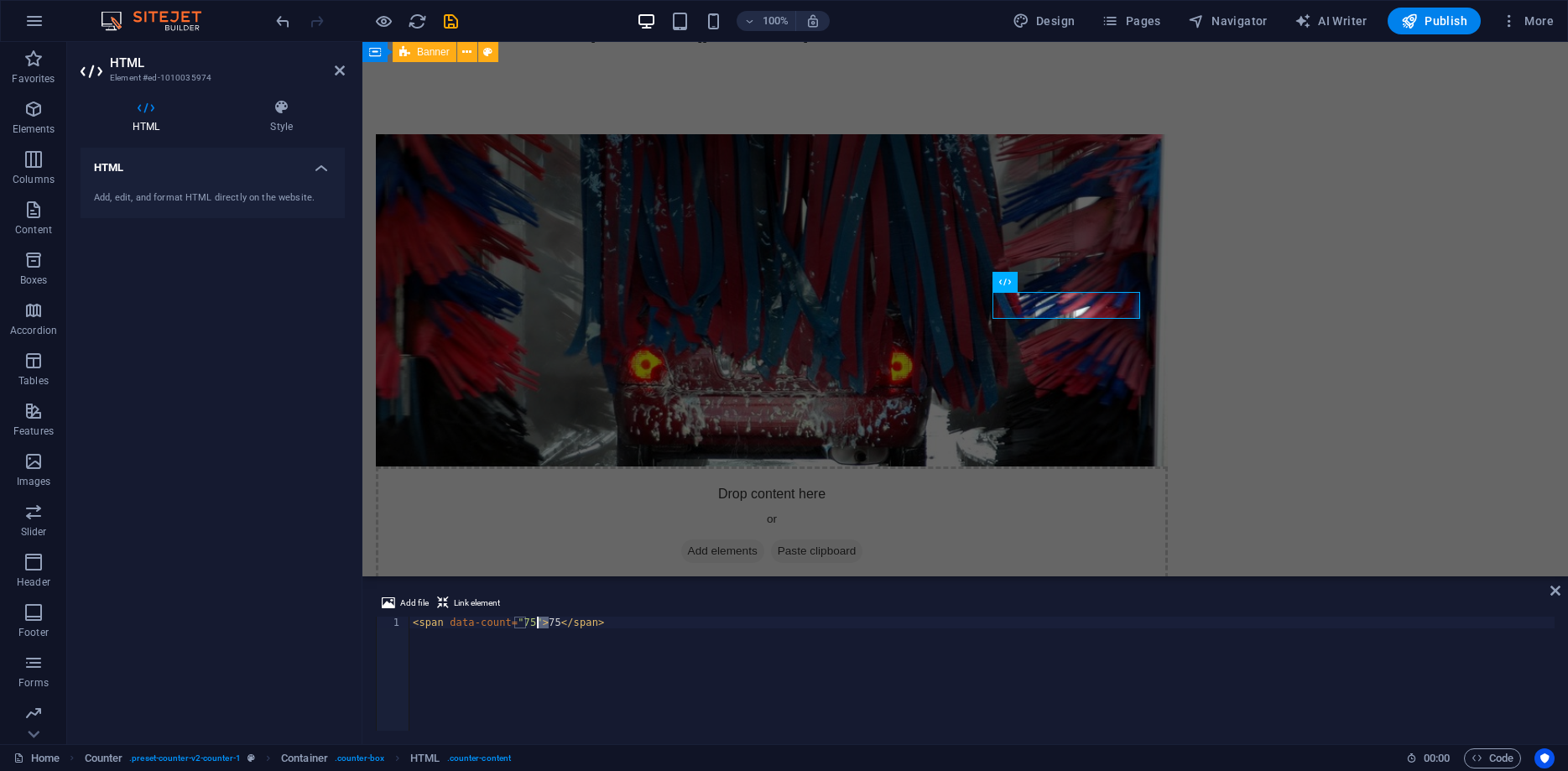
drag, startPoint x: 547, startPoint y: 626, endPoint x: 537, endPoint y: 626, distance: 10.0
click at [537, 626] on div "< span data-count = "75" > 75 </ span >" at bounding box center [982, 685] width 1146 height 138
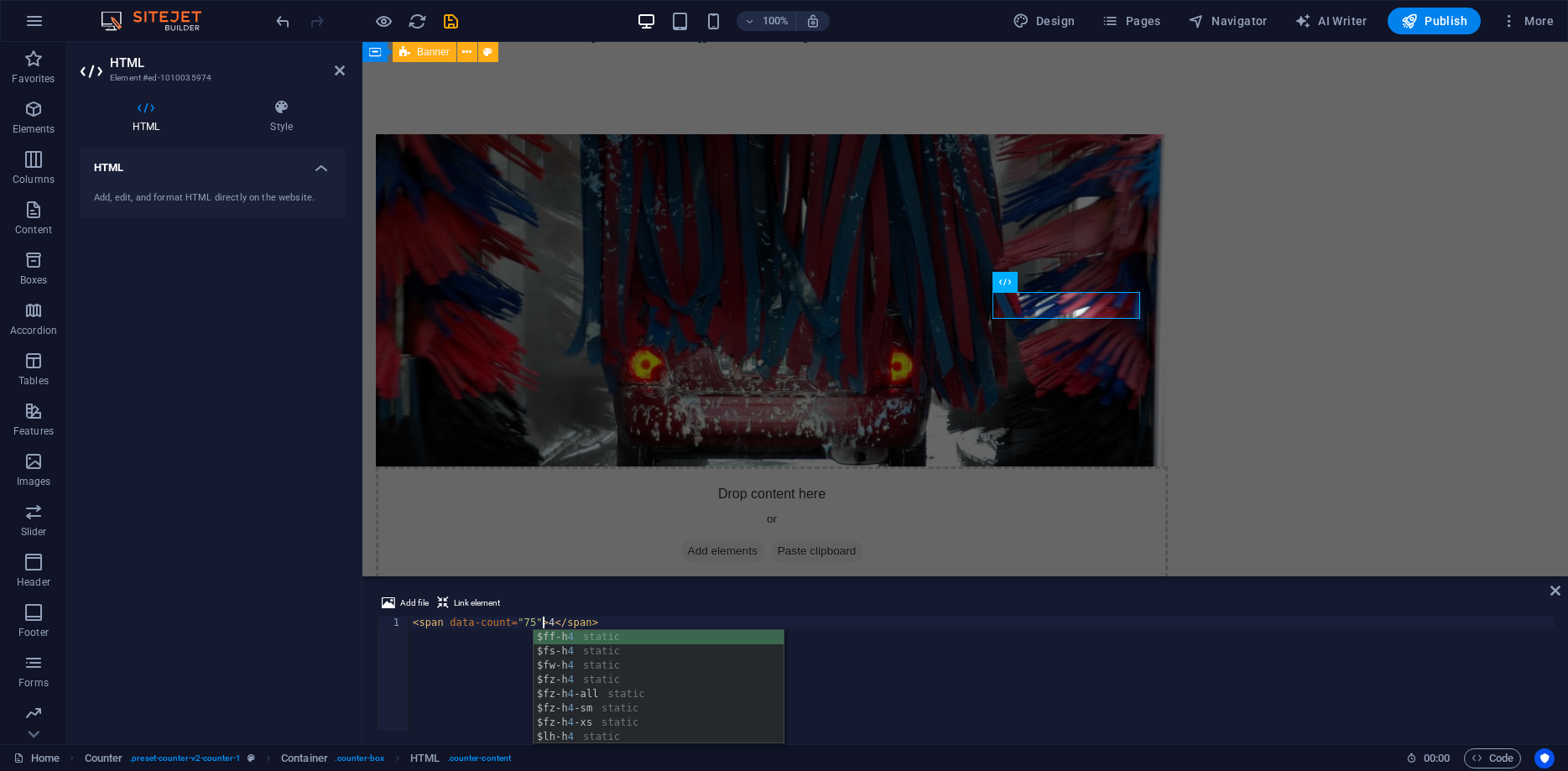
scroll to position [0, 10]
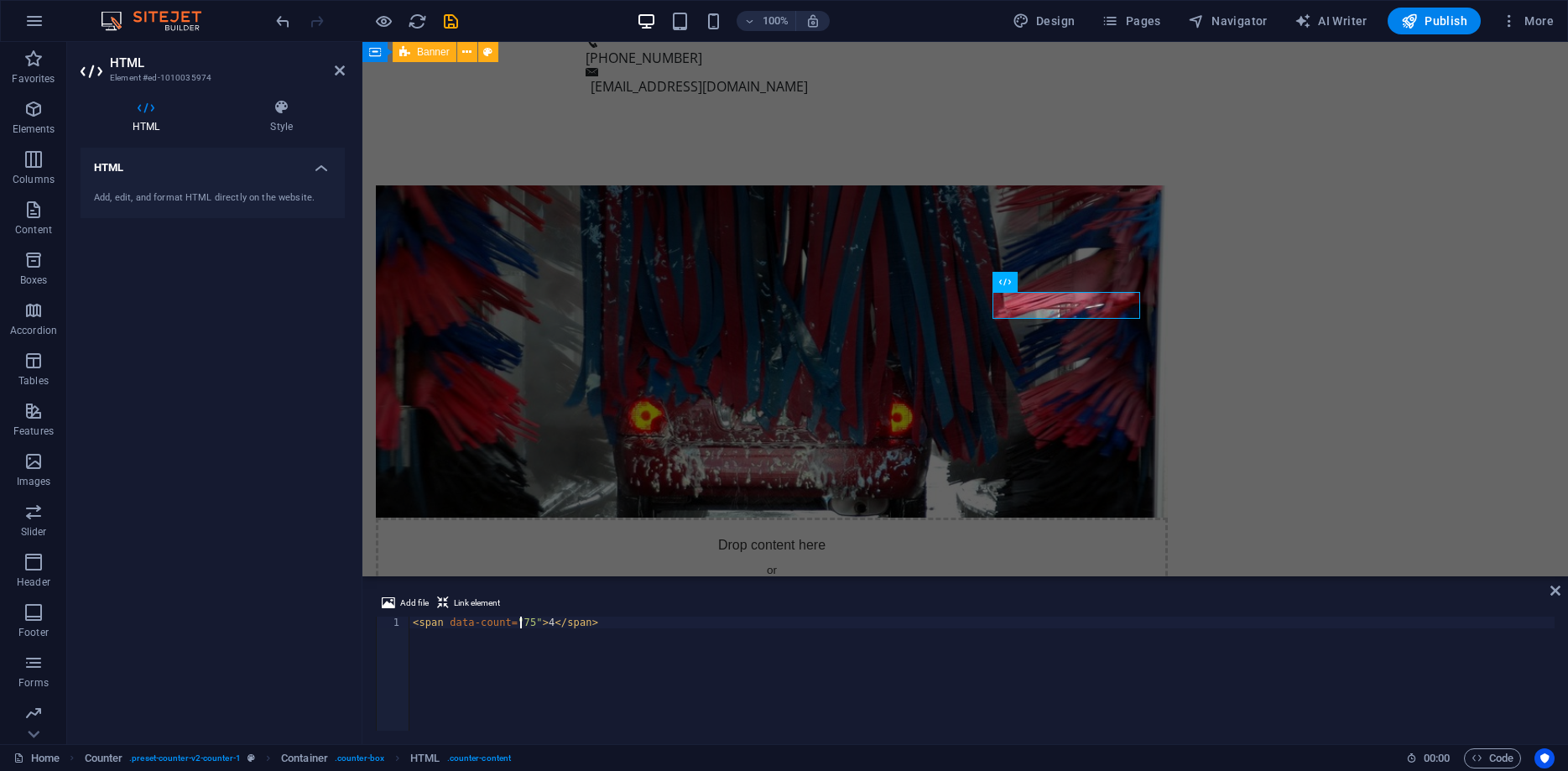
click at [522, 624] on div "< span data-count = "75" > 4 </ span >" at bounding box center [982, 685] width 1146 height 138
click at [517, 622] on div "< span data-count = "75" > 4 </ span >" at bounding box center [982, 685] width 1146 height 138
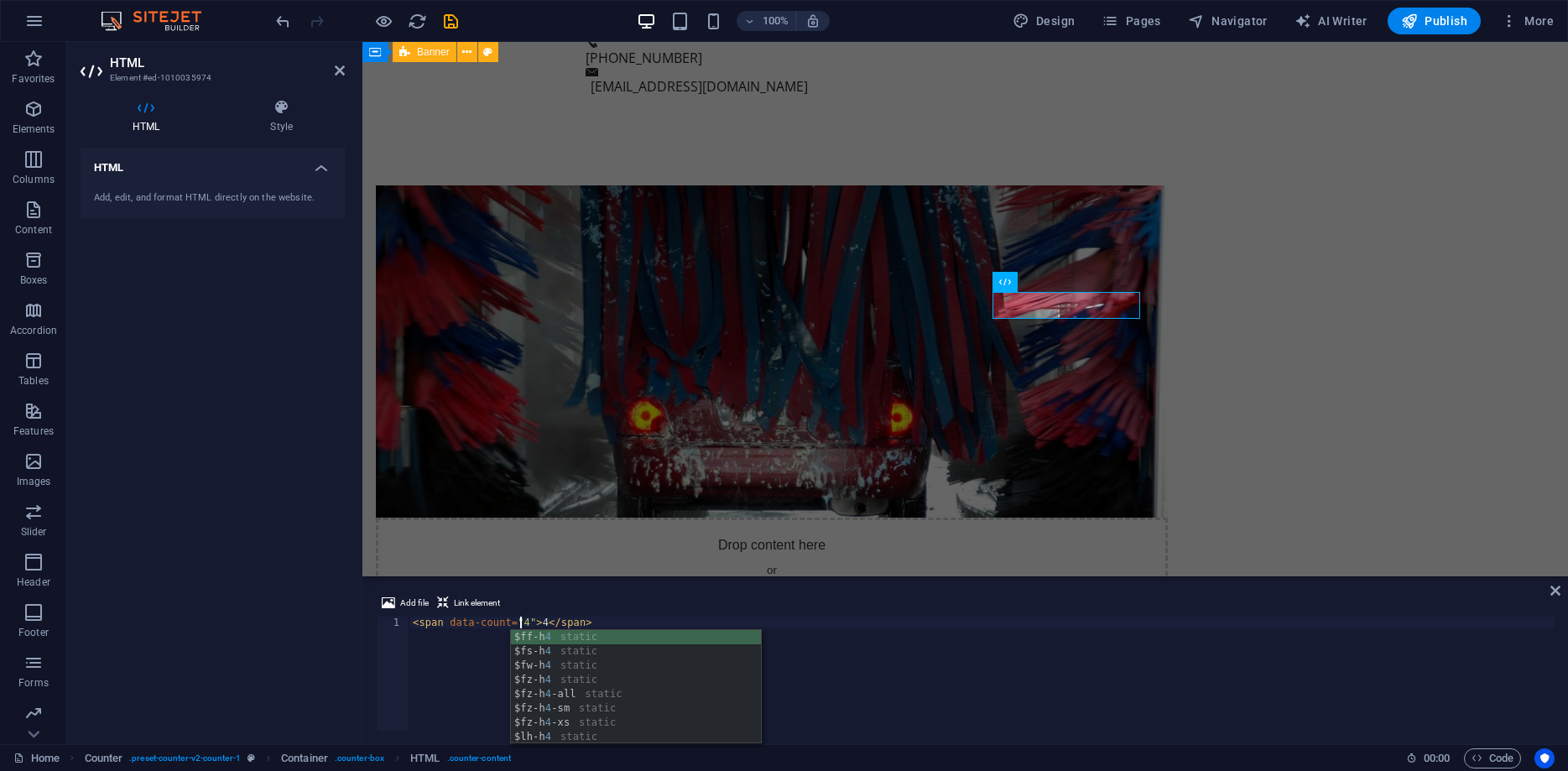
scroll to position [0, 8]
type textarea "<span data-count="4">4</span>"
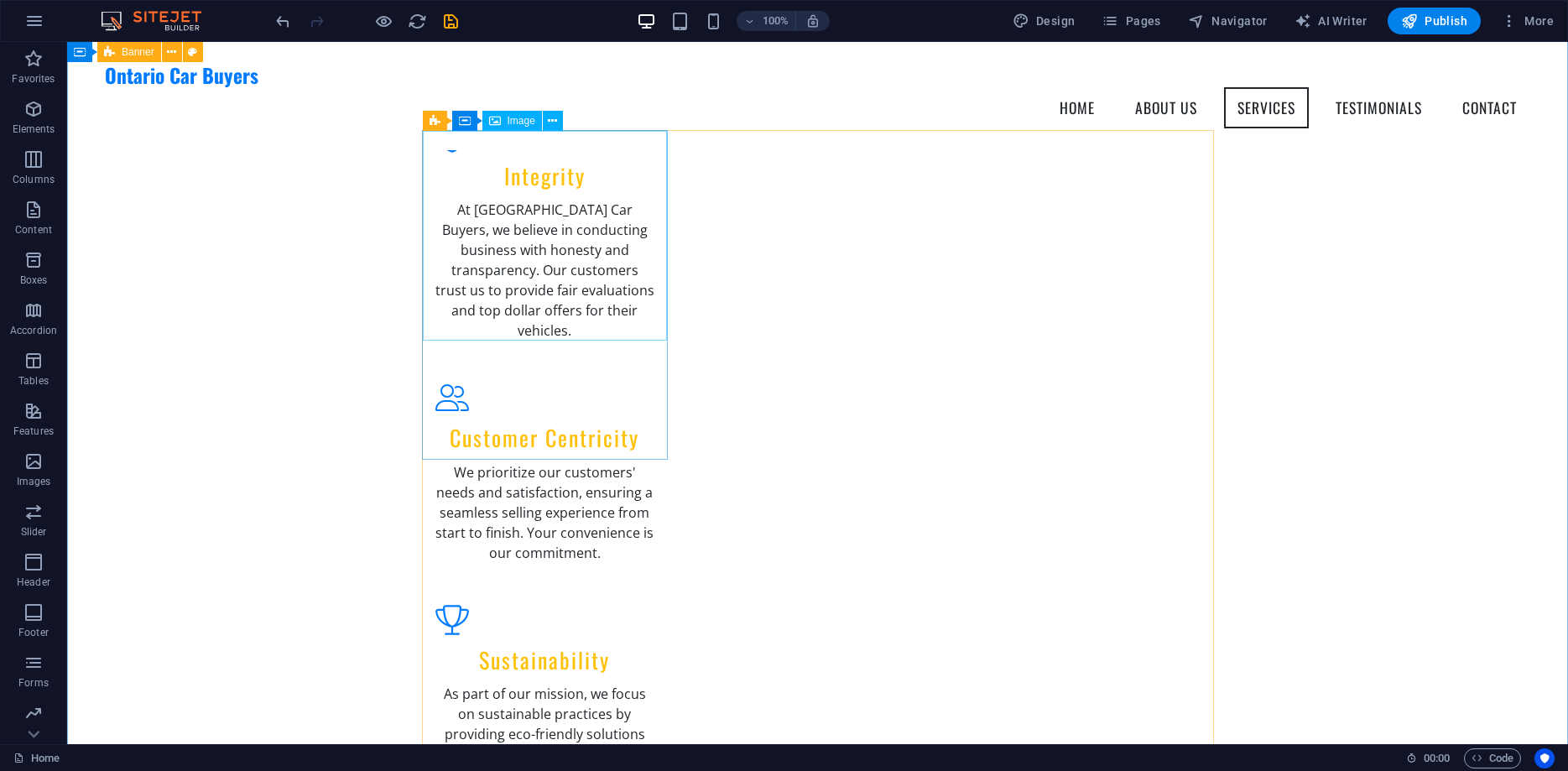
scroll to position [2502, 0]
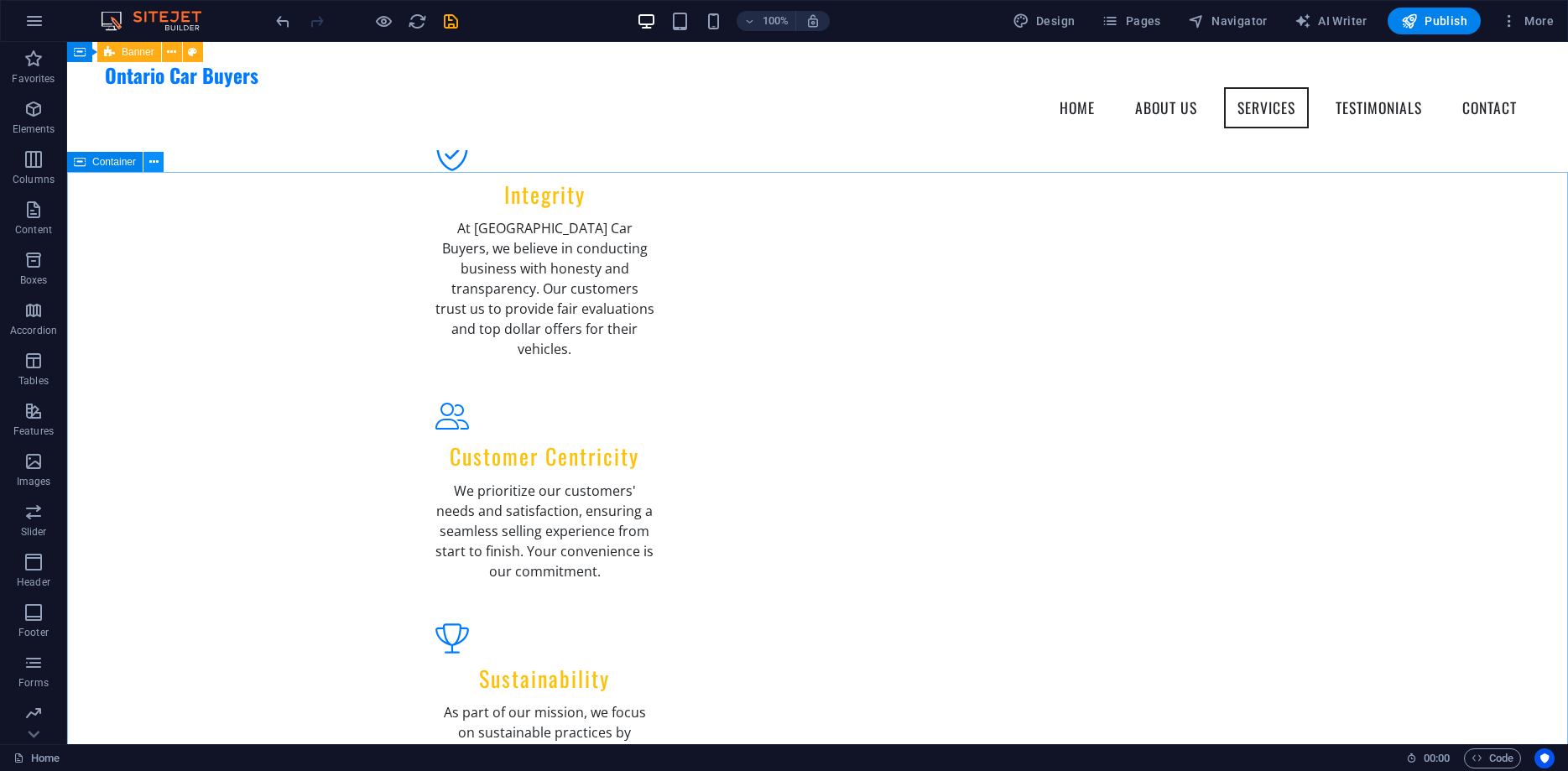
click at [153, 165] on icon at bounding box center [154, 163] width 9 height 18
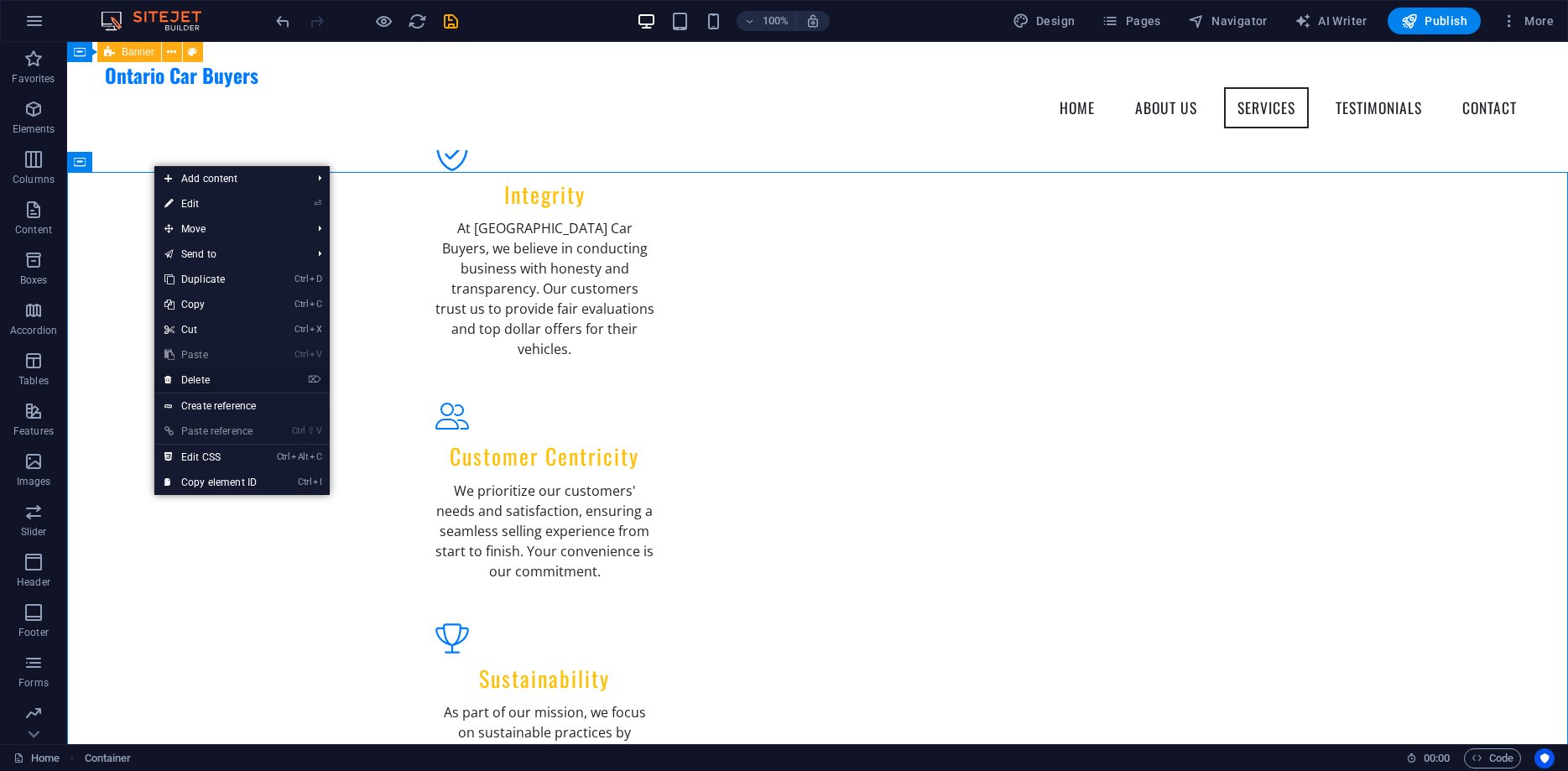
click at [235, 382] on link "⌦ Delete" at bounding box center [211, 380] width 112 height 25
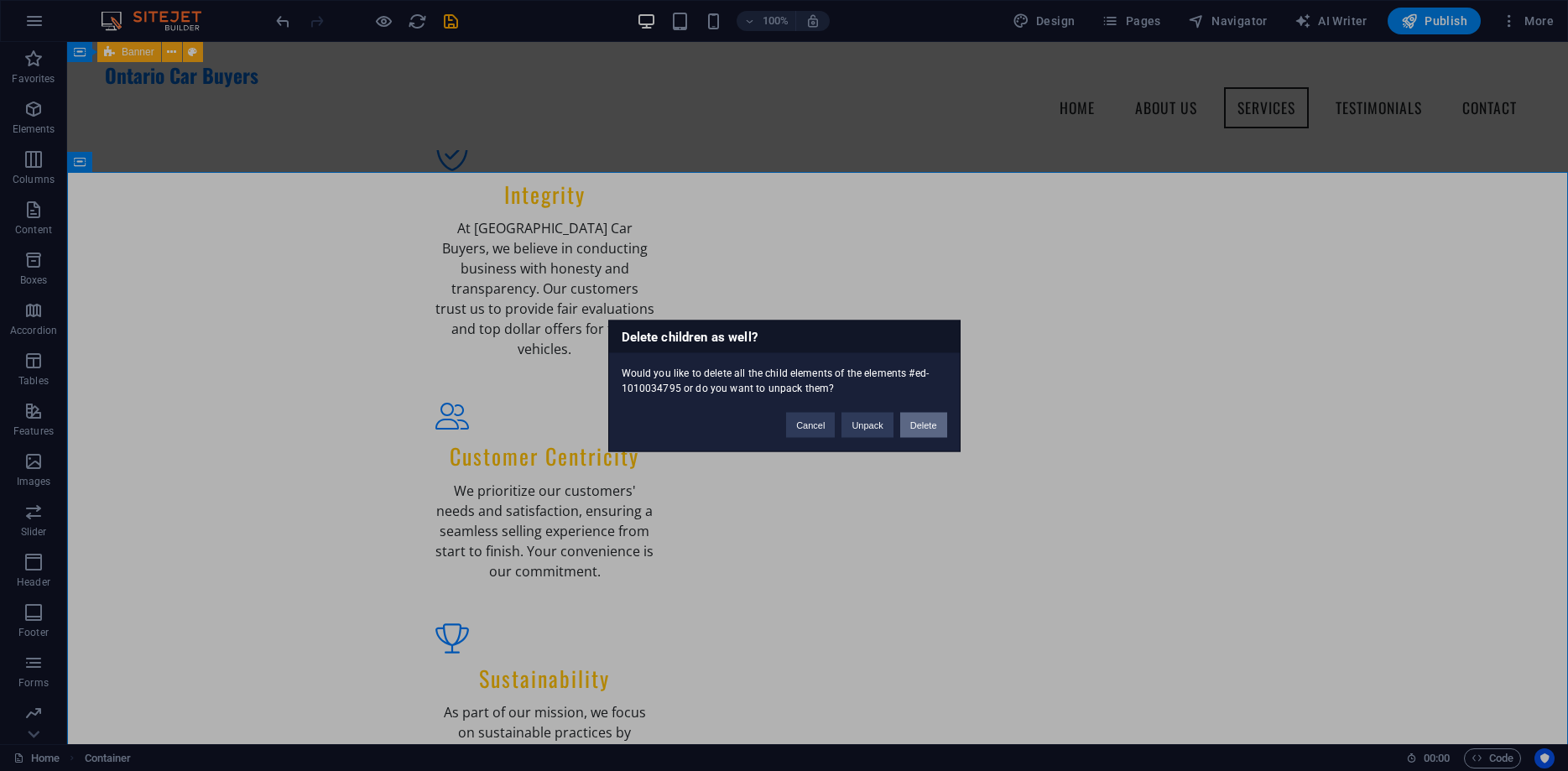
click at [919, 421] on button "Delete" at bounding box center [923, 424] width 47 height 25
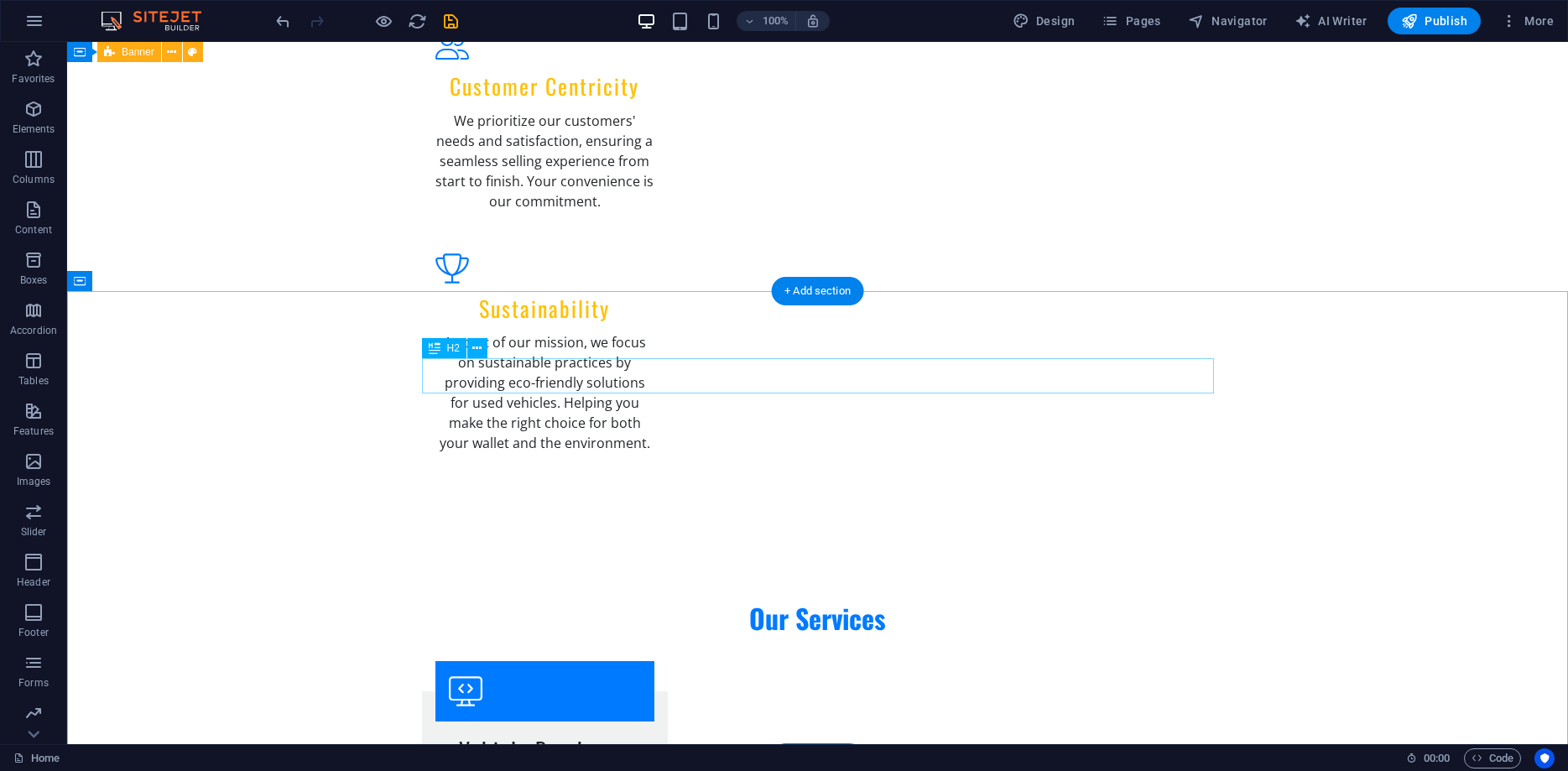
scroll to position [3102, 0]
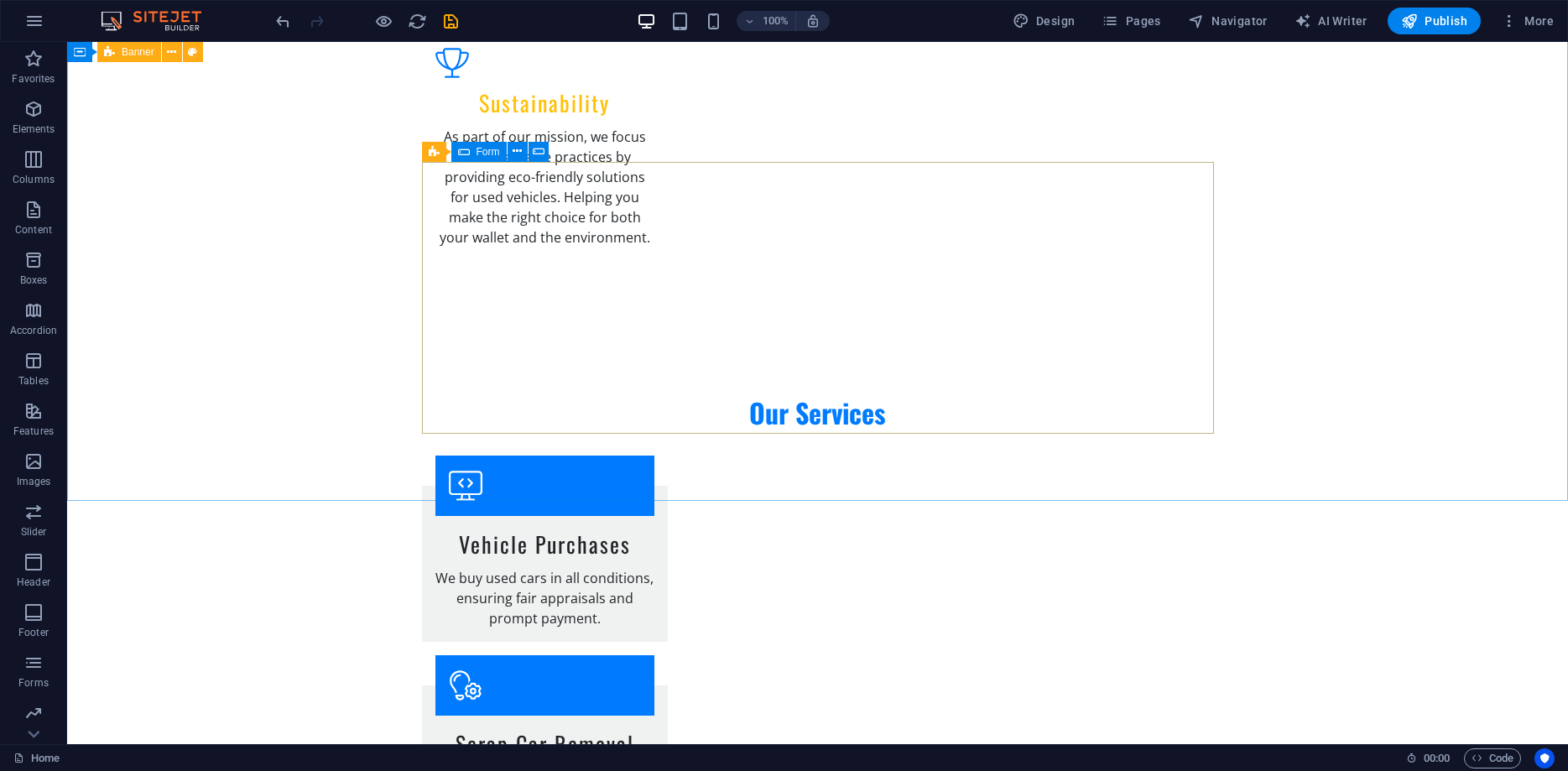
click at [465, 155] on icon at bounding box center [463, 151] width 12 height 20
click at [511, 156] on button at bounding box center [518, 151] width 20 height 20
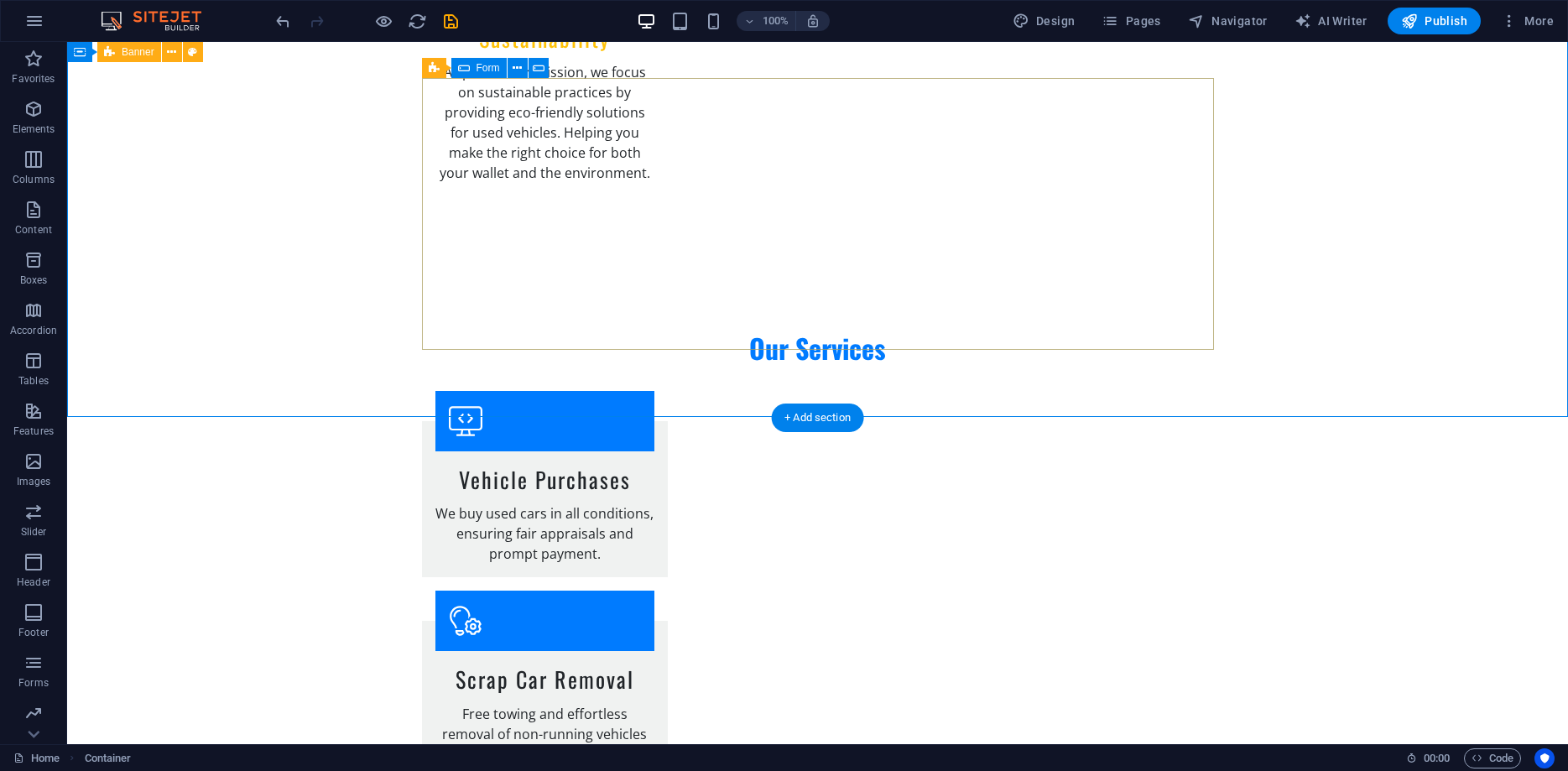
scroll to position [3191, 0]
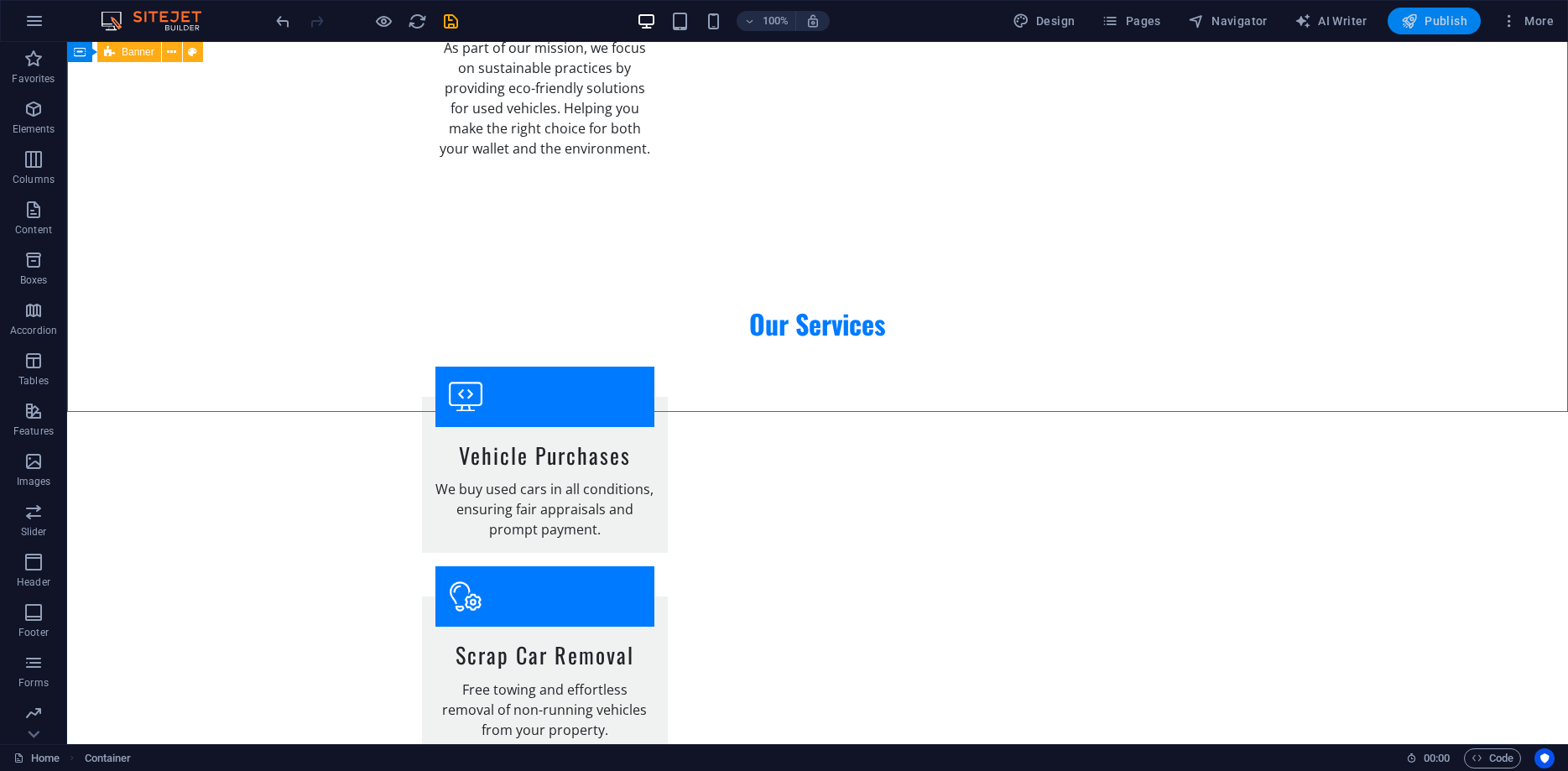
click at [1427, 14] on span "Publish" at bounding box center [1434, 20] width 67 height 17
checkbox input "false"
